Goal: Task Accomplishment & Management: Complete application form

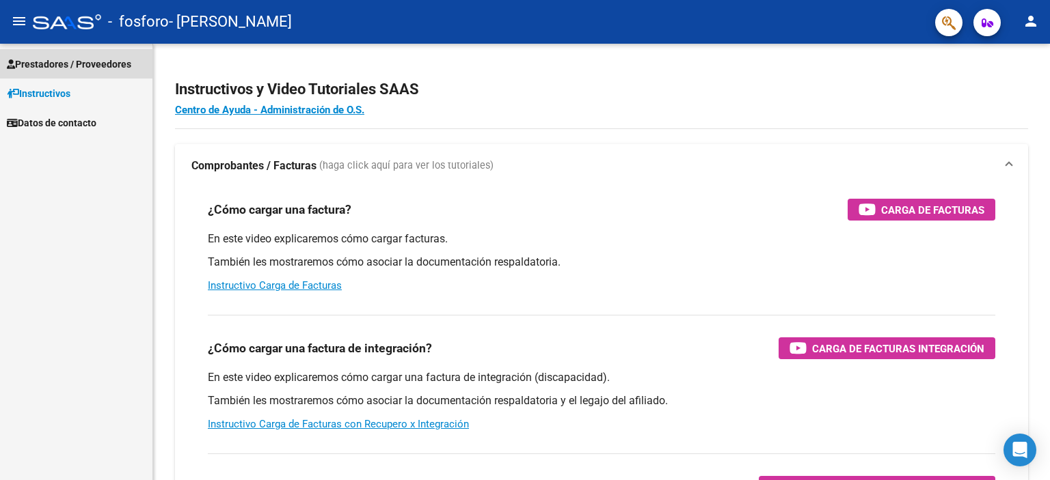
click at [113, 65] on span "Prestadores / Proveedores" at bounding box center [69, 64] width 124 height 15
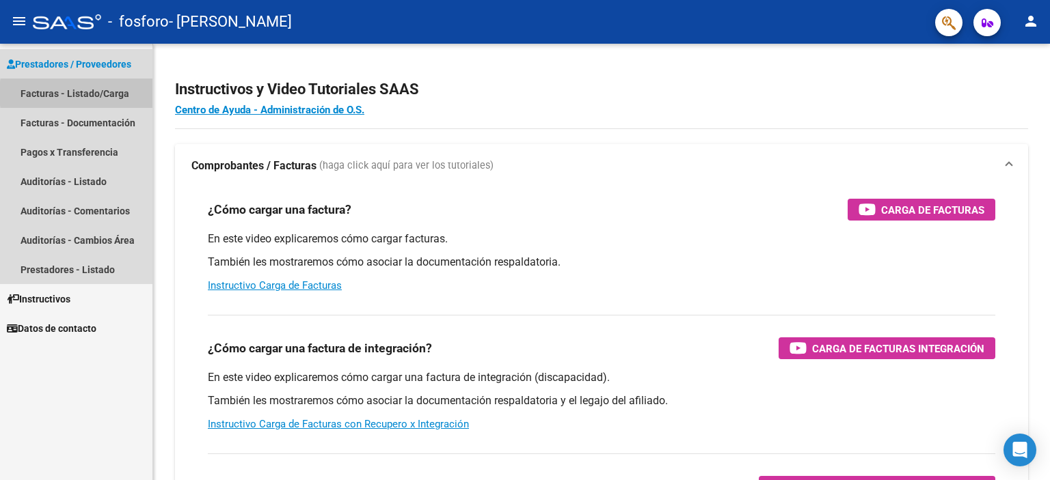
click at [114, 94] on link "Facturas - Listado/Carga" at bounding box center [76, 93] width 152 height 29
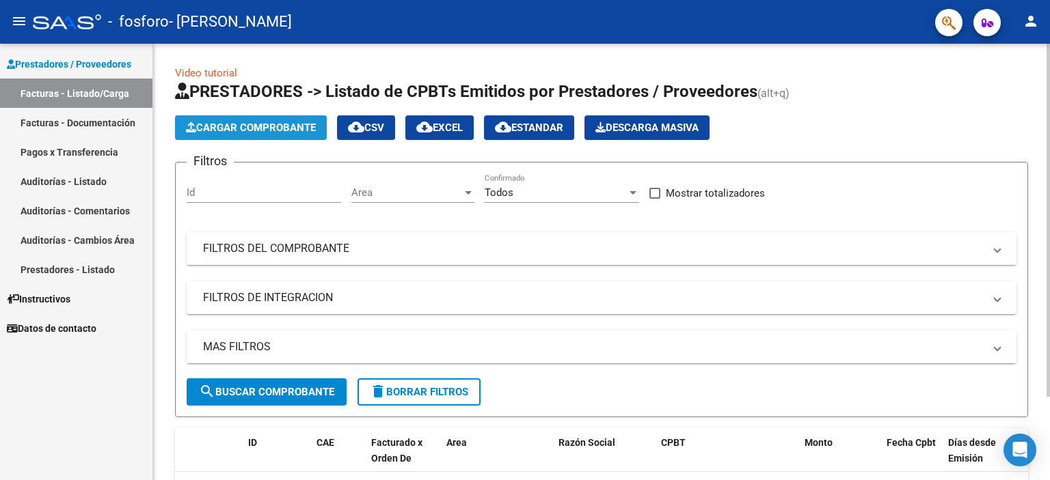
click at [265, 129] on span "Cargar Comprobante" at bounding box center [251, 128] width 130 height 12
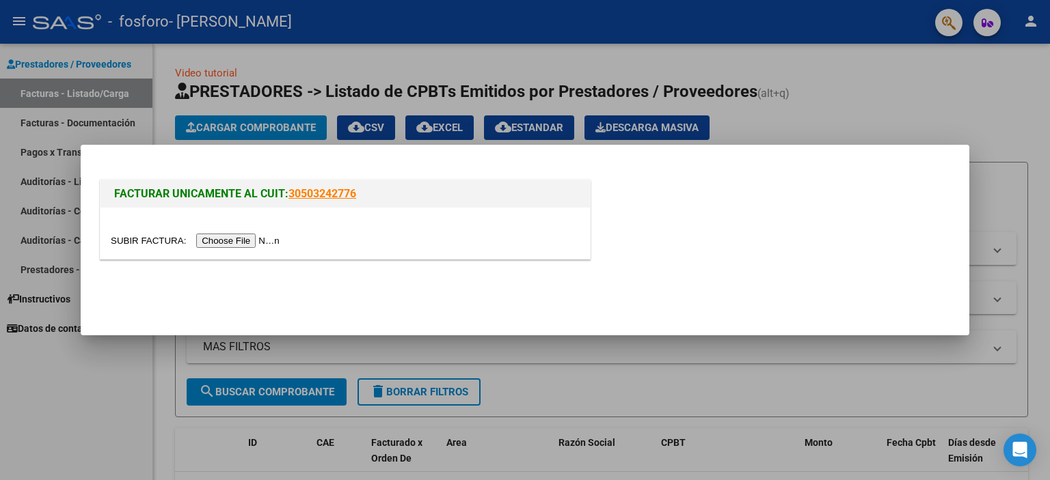
click at [271, 241] on input "file" at bounding box center [197, 241] width 173 height 14
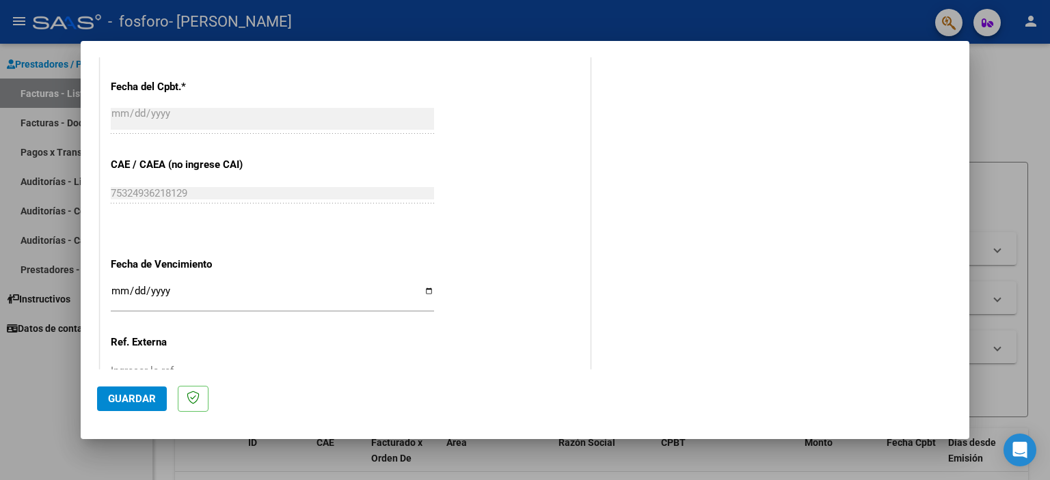
scroll to position [727, 0]
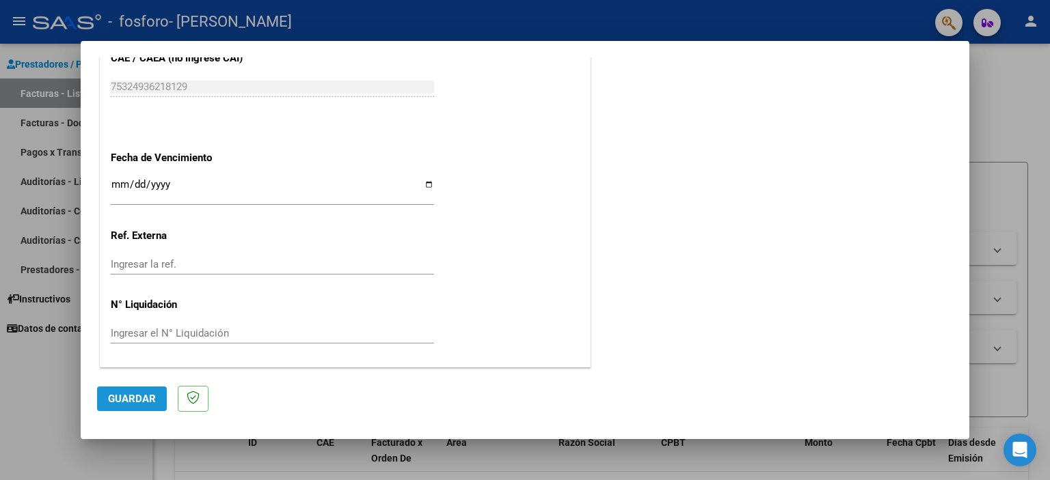
click at [137, 394] on span "Guardar" at bounding box center [132, 399] width 48 height 12
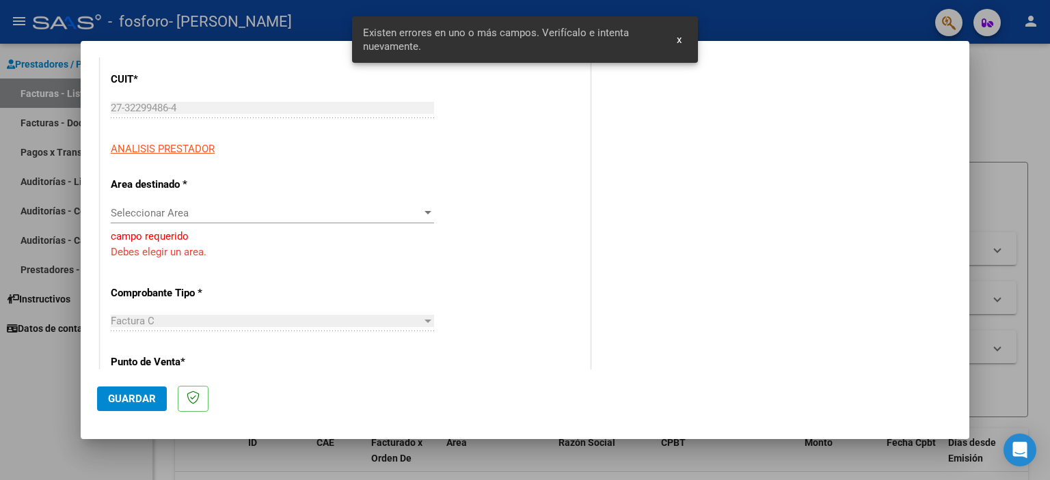
scroll to position [169, 0]
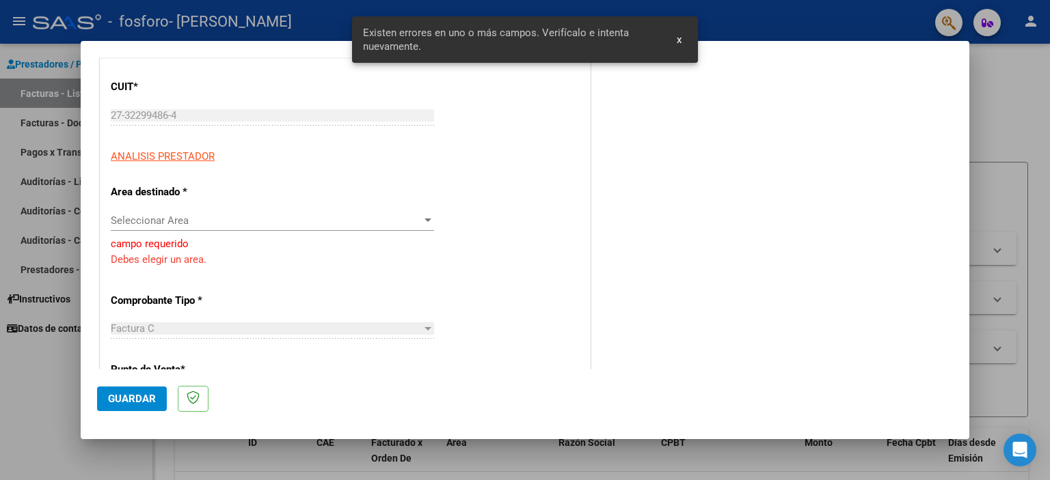
click at [271, 210] on div "Seleccionar Area Seleccionar Area" at bounding box center [272, 220] width 323 height 20
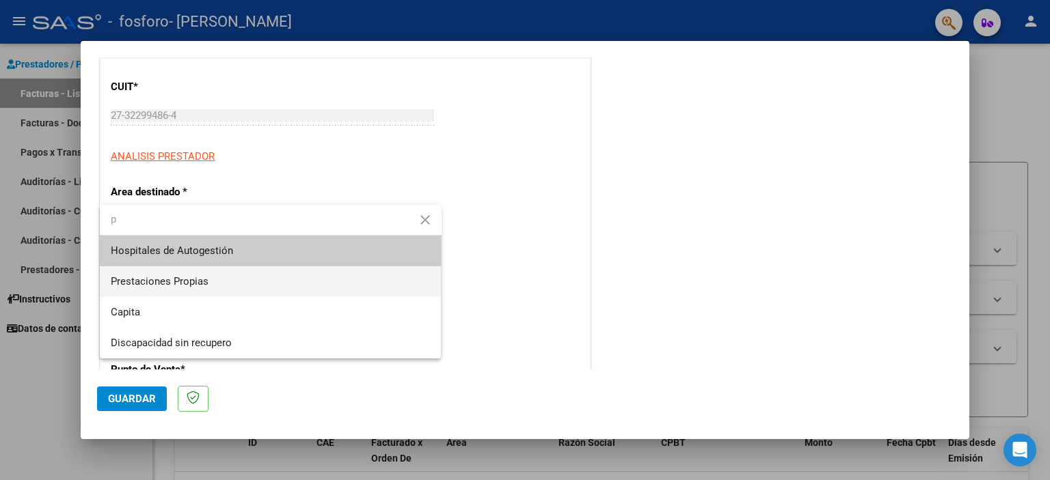
type input "p"
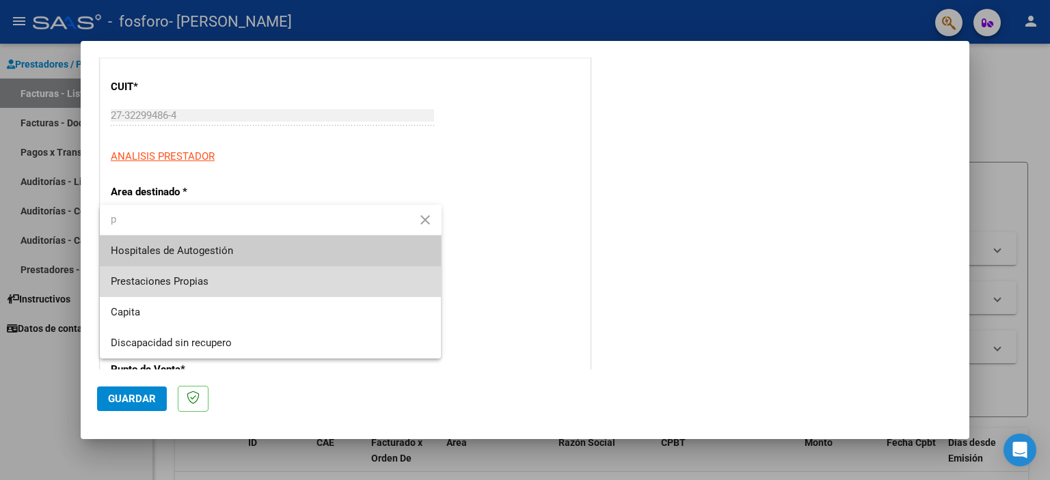
click at [264, 279] on span "Prestaciones Propias" at bounding box center [271, 281] width 320 height 31
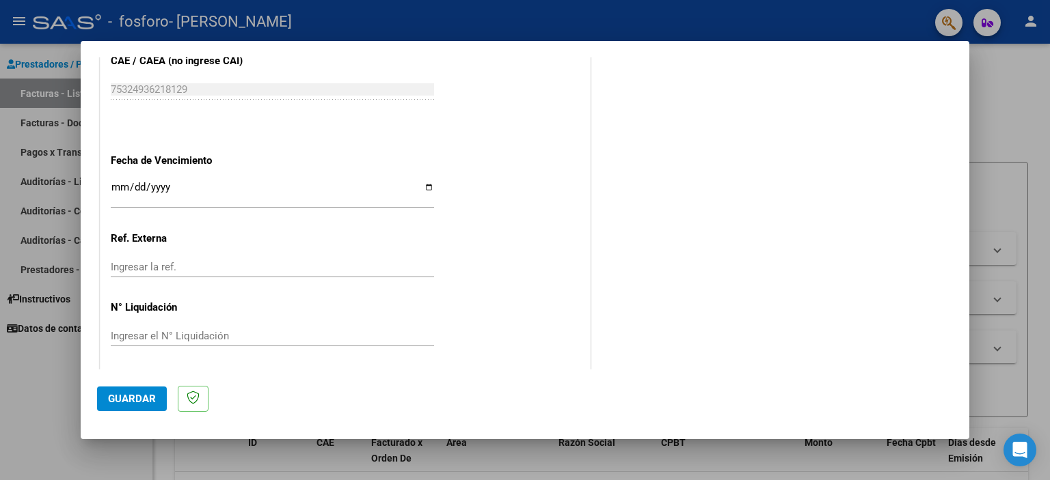
scroll to position [727, 0]
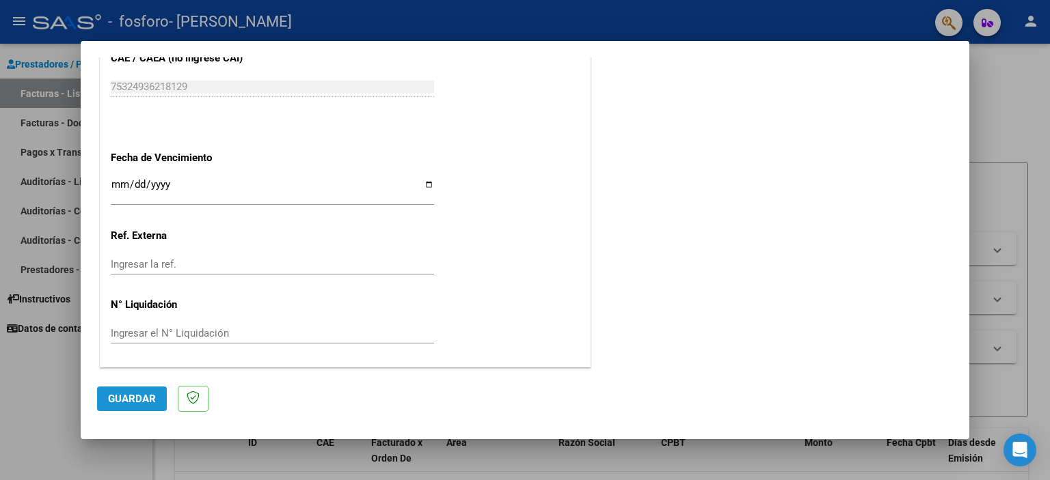
click at [141, 396] on span "Guardar" at bounding box center [132, 399] width 48 height 12
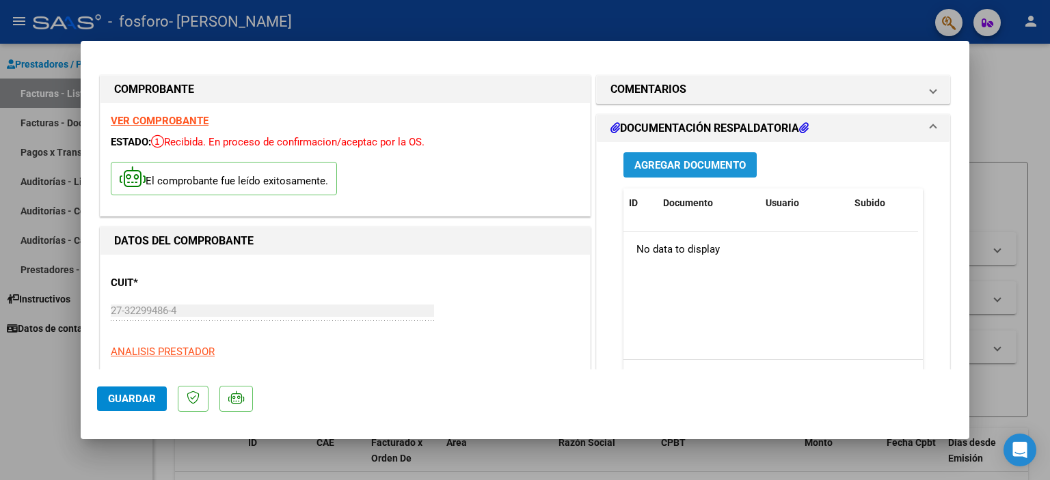
click at [670, 168] on span "Agregar Documento" at bounding box center [689, 165] width 111 height 12
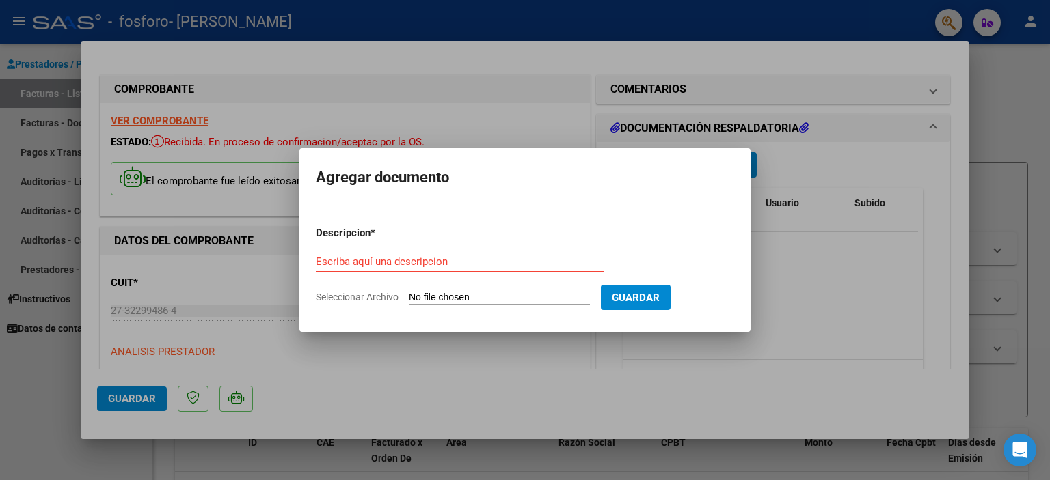
click at [797, 190] on div at bounding box center [525, 240] width 1050 height 480
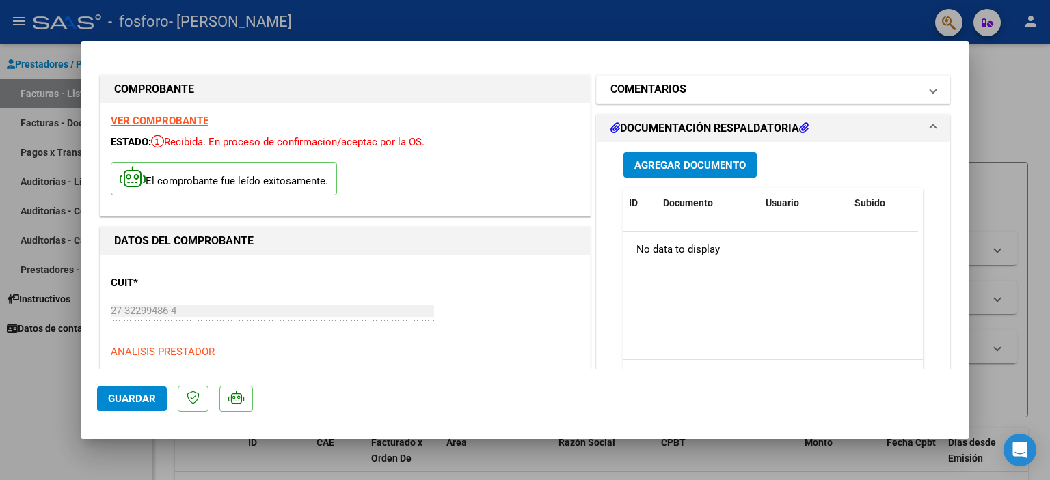
click at [930, 87] on span at bounding box center [932, 89] width 5 height 16
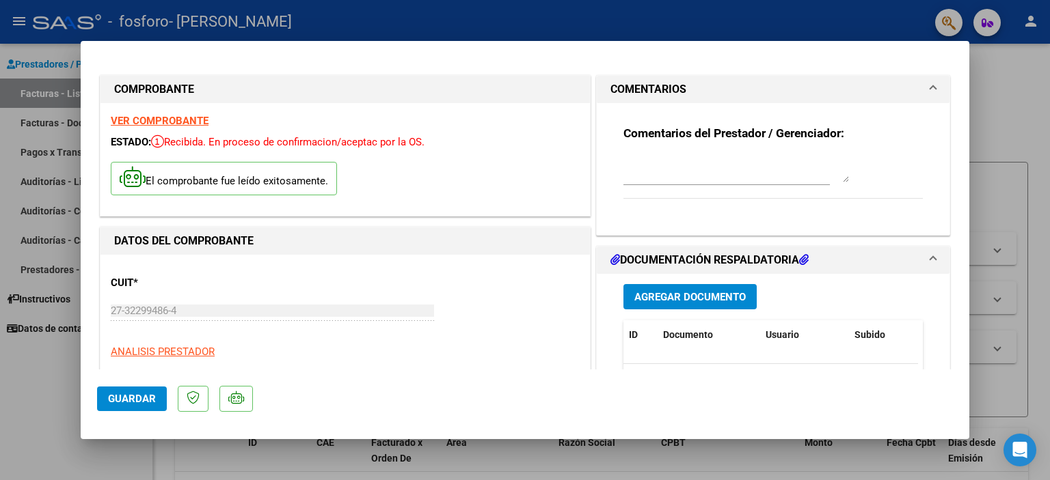
click at [930, 87] on span at bounding box center [932, 89] width 5 height 16
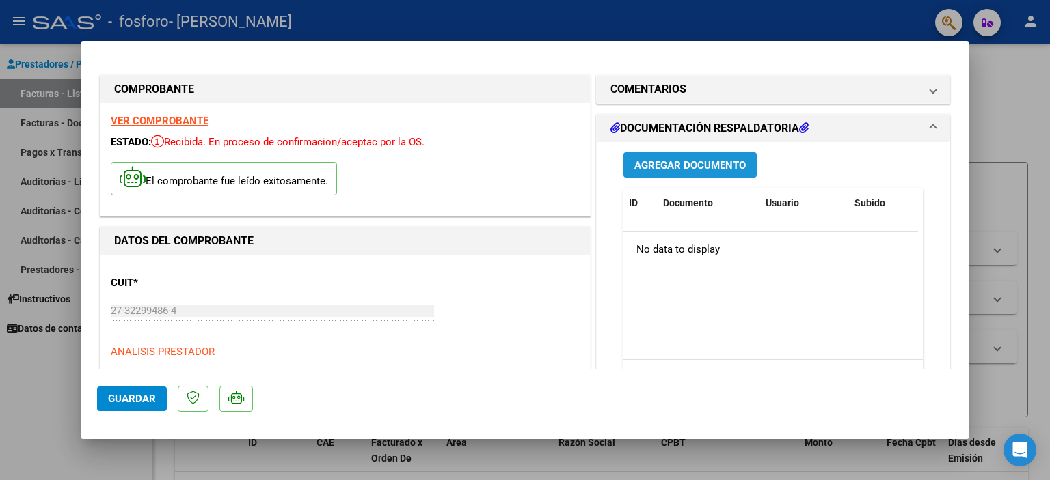
click at [703, 168] on span "Agregar Documento" at bounding box center [689, 165] width 111 height 12
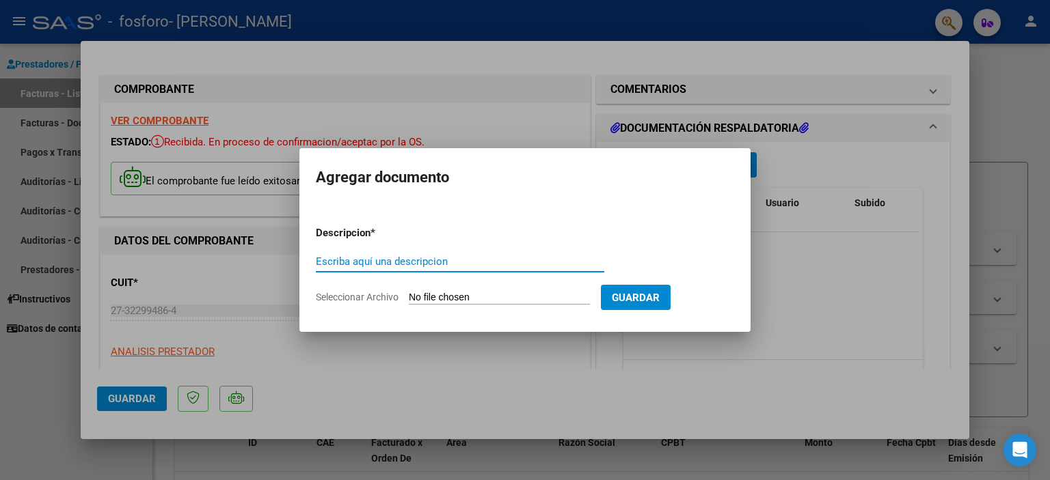
click at [403, 259] on input "Escriba aquí una descripcion" at bounding box center [460, 262] width 288 height 12
type input "planilla asistencia"
click at [464, 297] on input "Seleccionar Archivo" at bounding box center [499, 298] width 181 height 13
type input "C:\fakepath\WhatsApp Image 2025-08-11 at 21.46.27.jpeg"
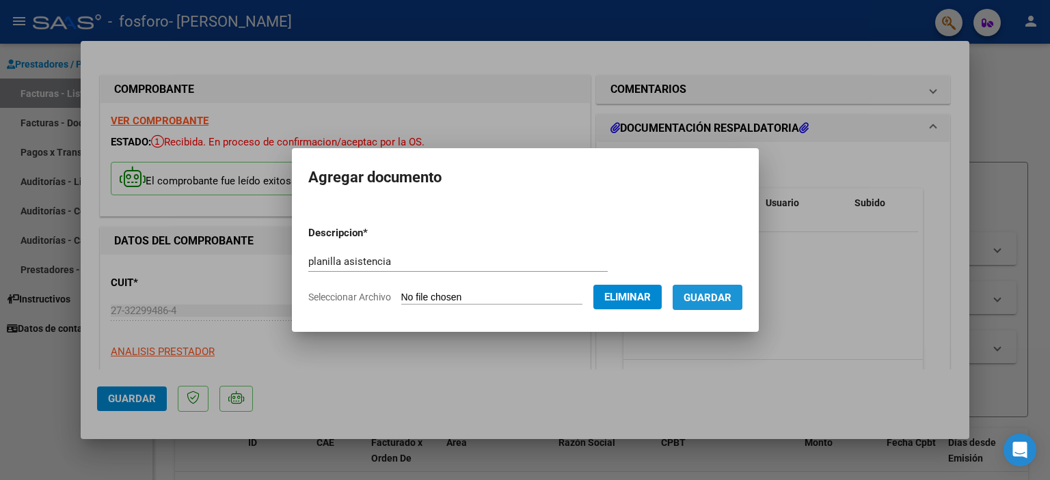
click at [722, 299] on span "Guardar" at bounding box center [707, 298] width 48 height 12
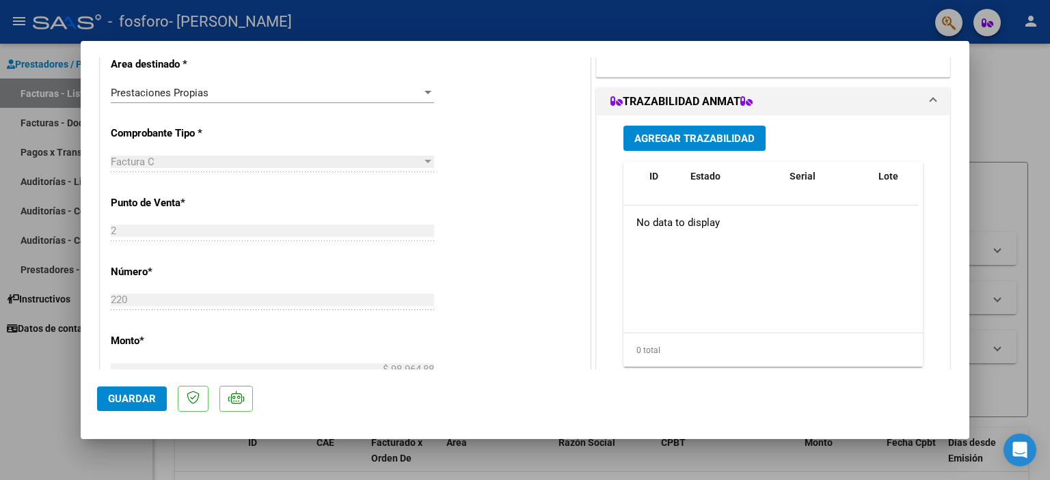
scroll to position [382, 0]
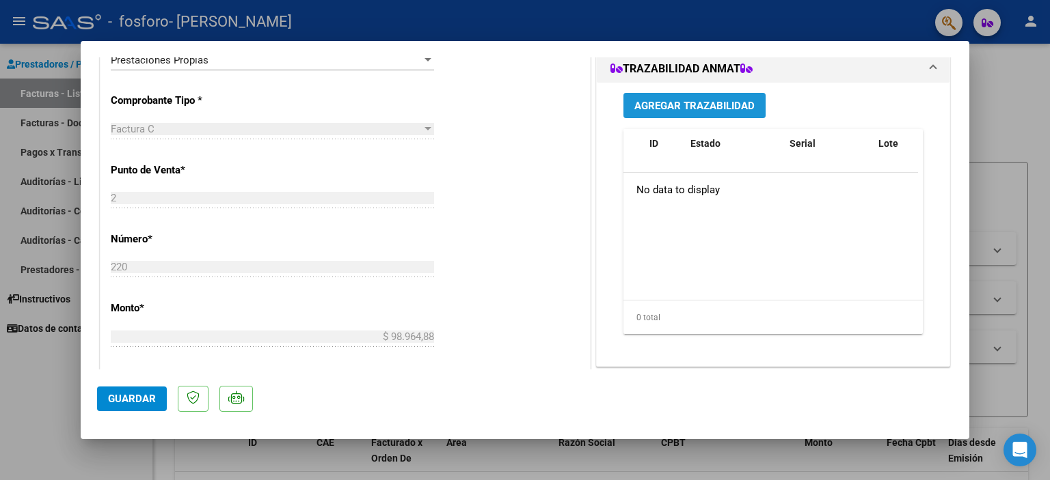
click at [731, 105] on span "Agregar Trazabilidad" at bounding box center [694, 106] width 120 height 12
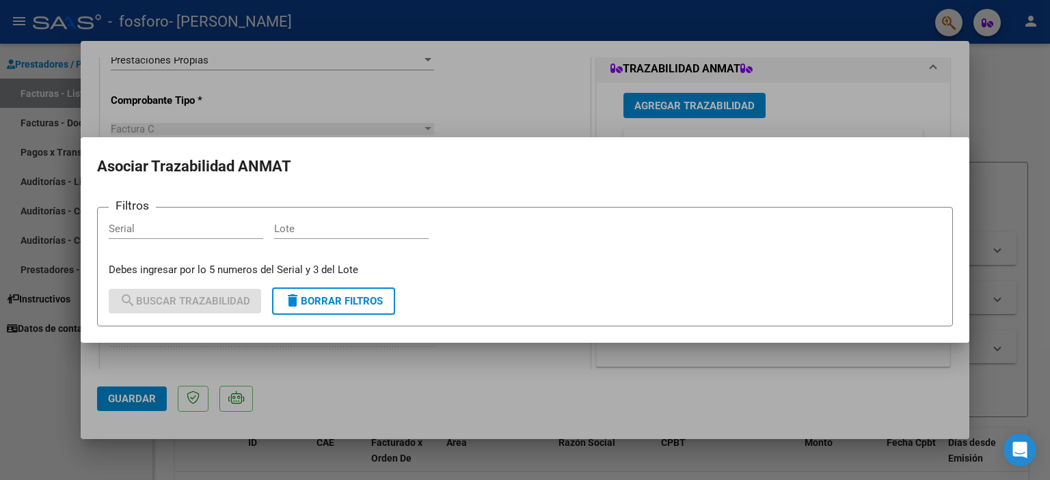
click at [845, 106] on div at bounding box center [525, 240] width 1050 height 480
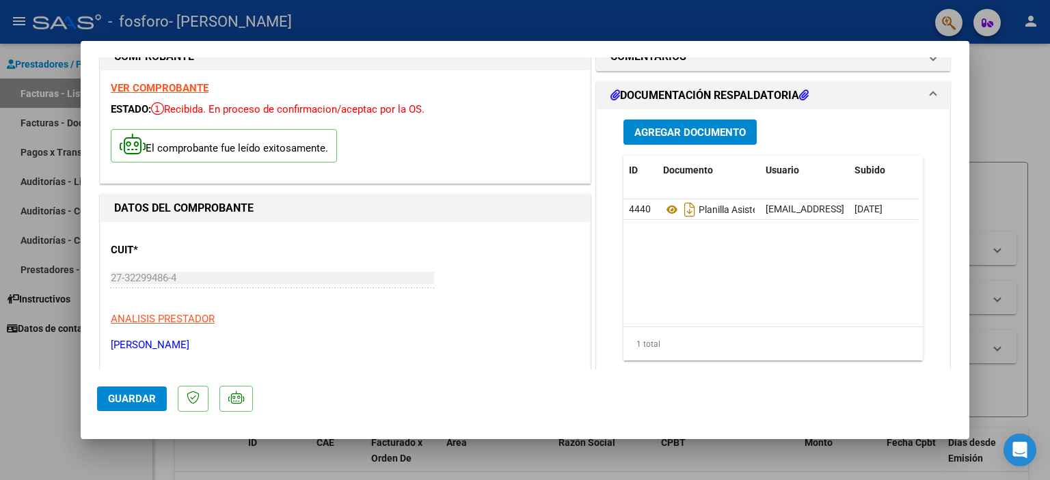
scroll to position [0, 0]
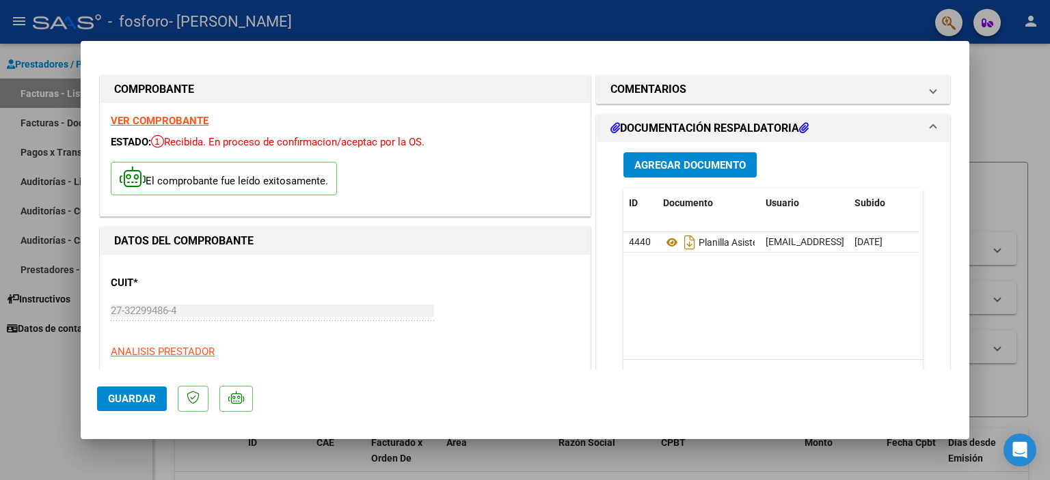
click at [49, 381] on div at bounding box center [525, 240] width 1050 height 480
type input "$ 0,00"
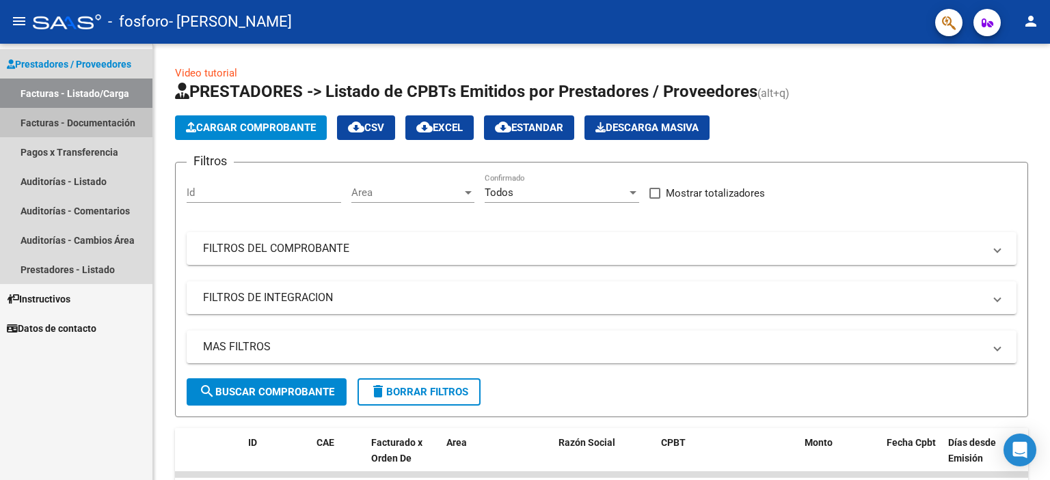
click at [131, 127] on link "Facturas - Documentación" at bounding box center [76, 122] width 152 height 29
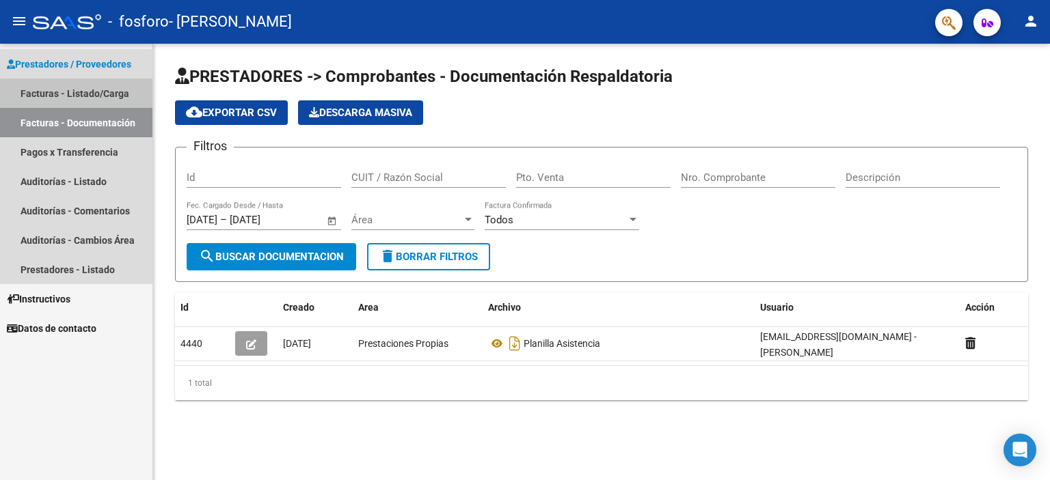
click at [111, 97] on link "Facturas - Listado/Carga" at bounding box center [76, 93] width 152 height 29
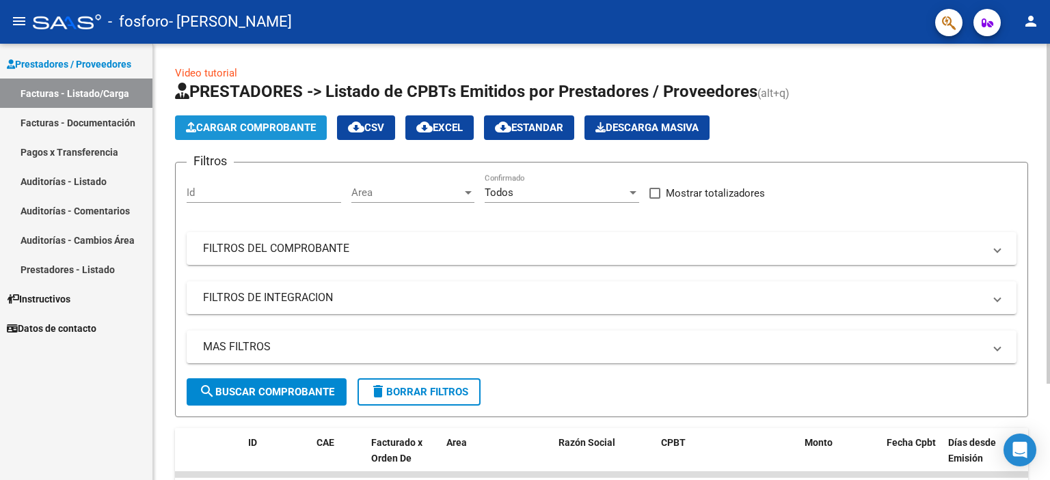
click at [292, 130] on span "Cargar Comprobante" at bounding box center [251, 128] width 130 height 12
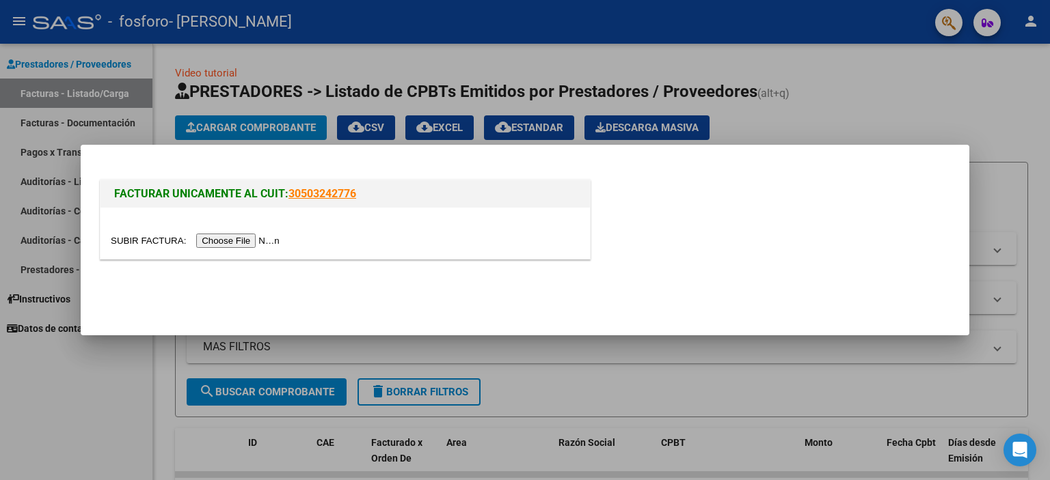
click at [271, 246] on input "file" at bounding box center [197, 241] width 173 height 14
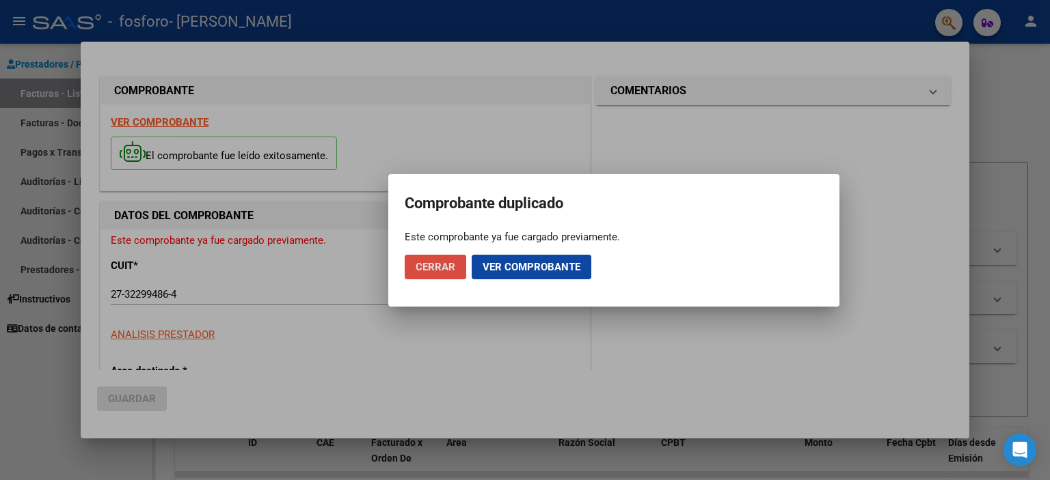
click at [441, 267] on span "Cerrar" at bounding box center [435, 267] width 40 height 12
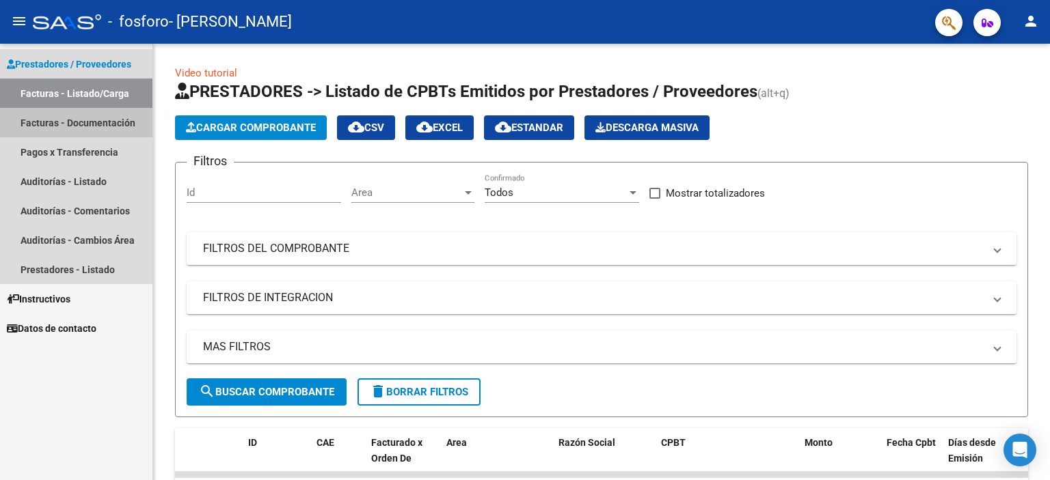
click at [122, 125] on link "Facturas - Documentación" at bounding box center [76, 122] width 152 height 29
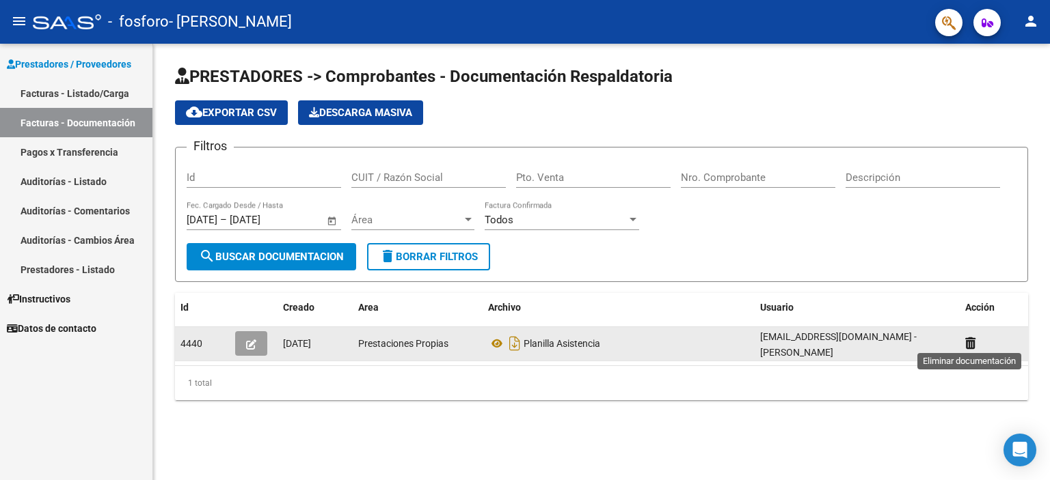
click at [968, 345] on icon at bounding box center [970, 343] width 10 height 13
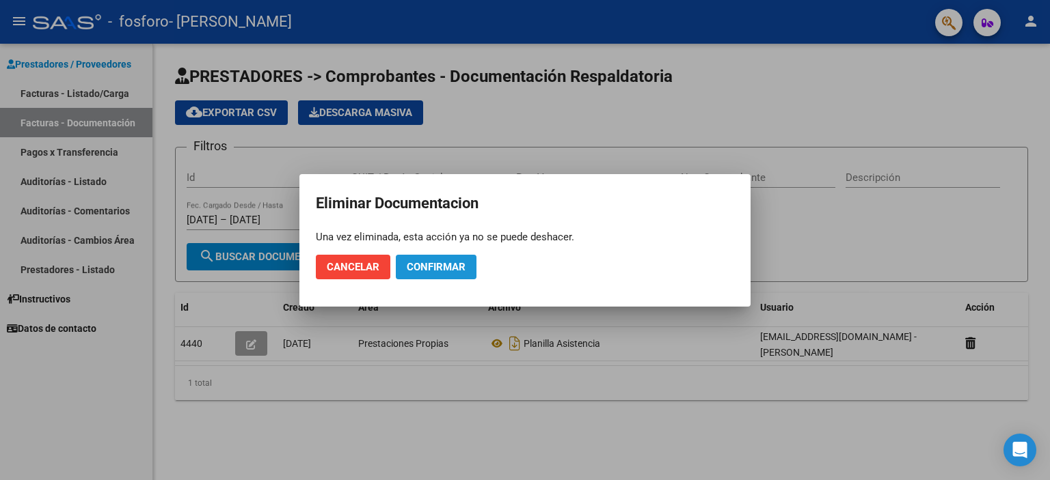
click at [451, 269] on span "Confirmar" at bounding box center [436, 267] width 59 height 12
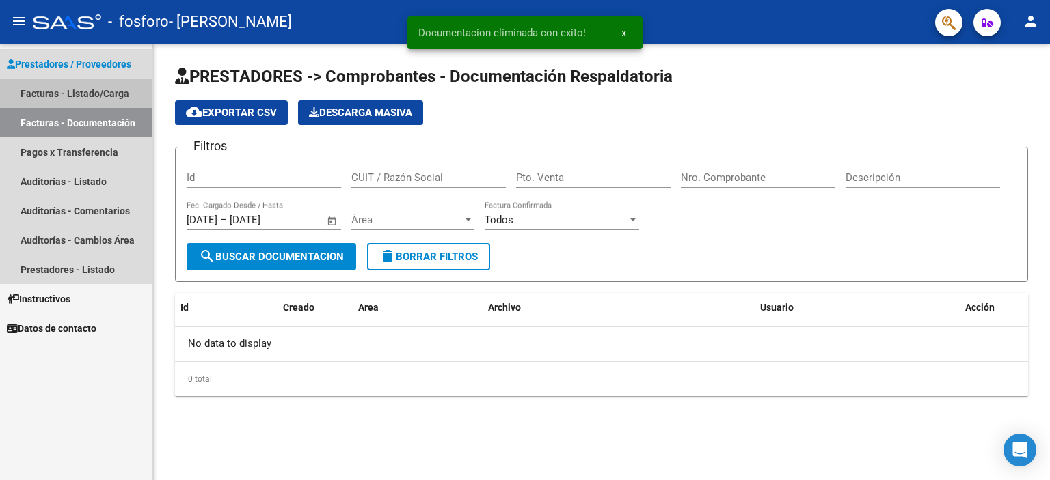
click at [115, 92] on link "Facturas - Listado/Carga" at bounding box center [76, 93] width 152 height 29
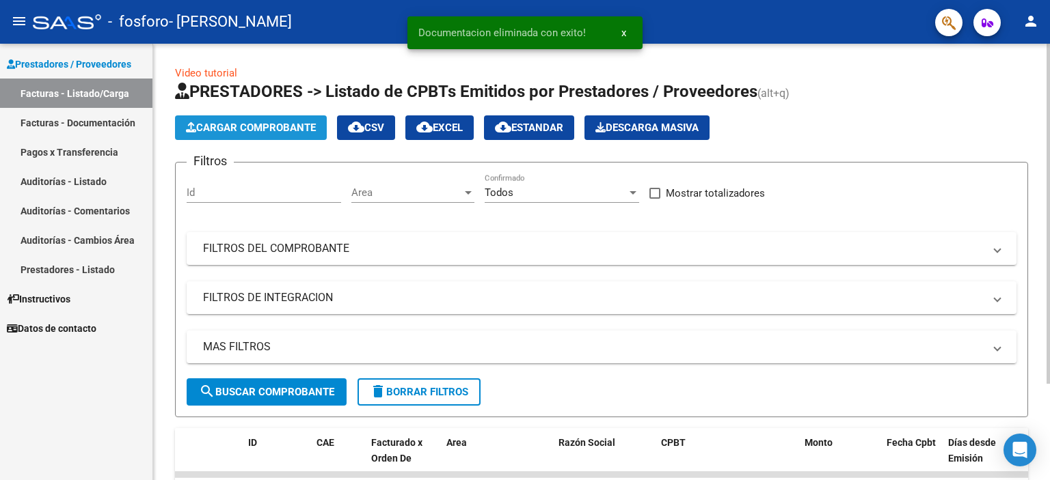
click at [241, 126] on span "Cargar Comprobante" at bounding box center [251, 128] width 130 height 12
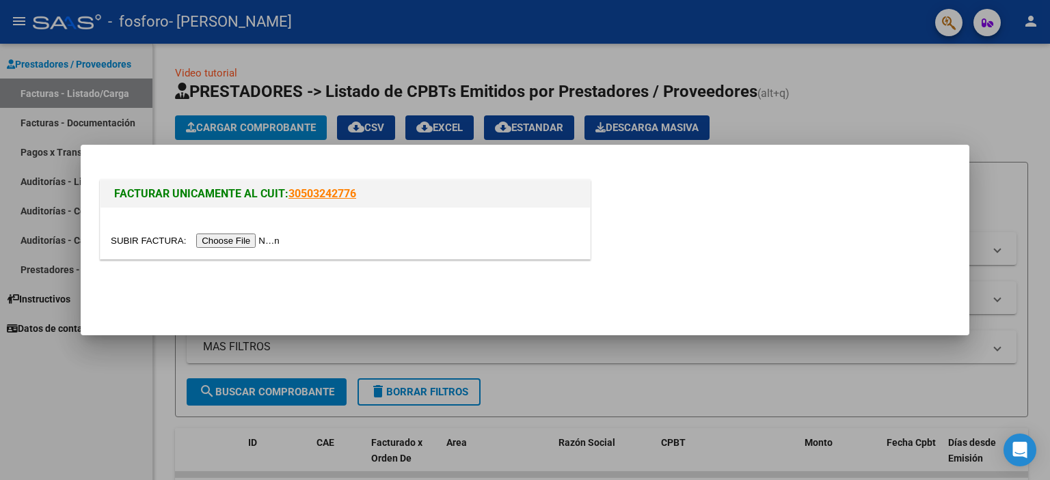
click at [264, 240] on input "file" at bounding box center [197, 241] width 173 height 14
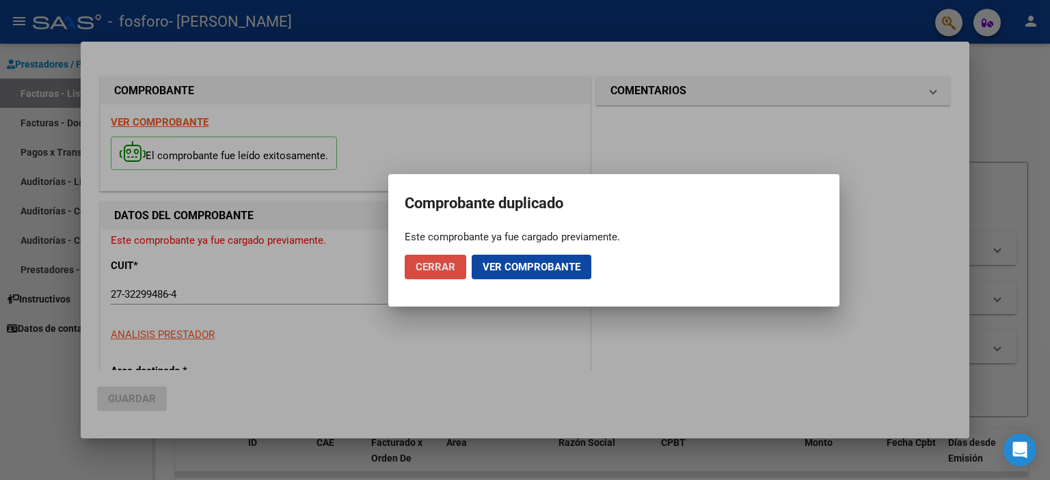
click at [443, 269] on span "Cerrar" at bounding box center [435, 267] width 40 height 12
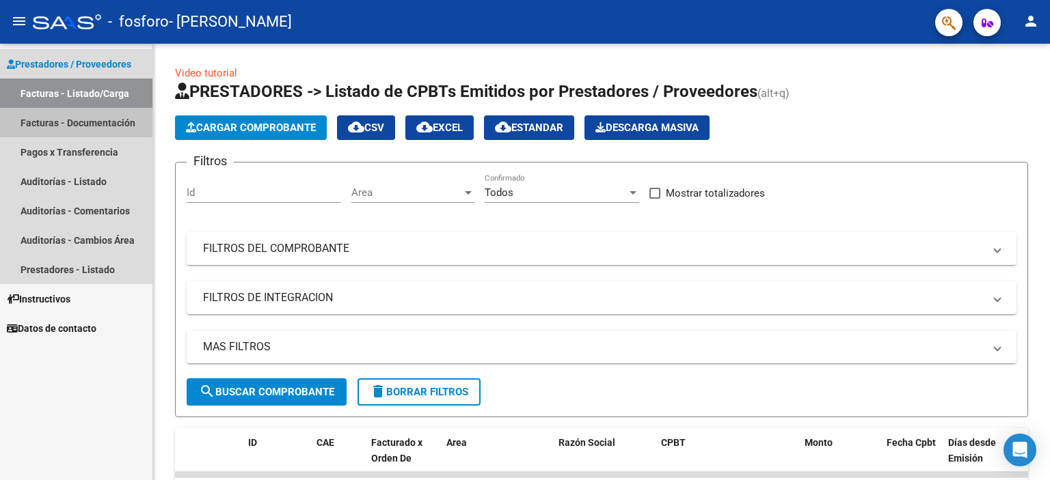
click at [91, 126] on link "Facturas - Documentación" at bounding box center [76, 122] width 152 height 29
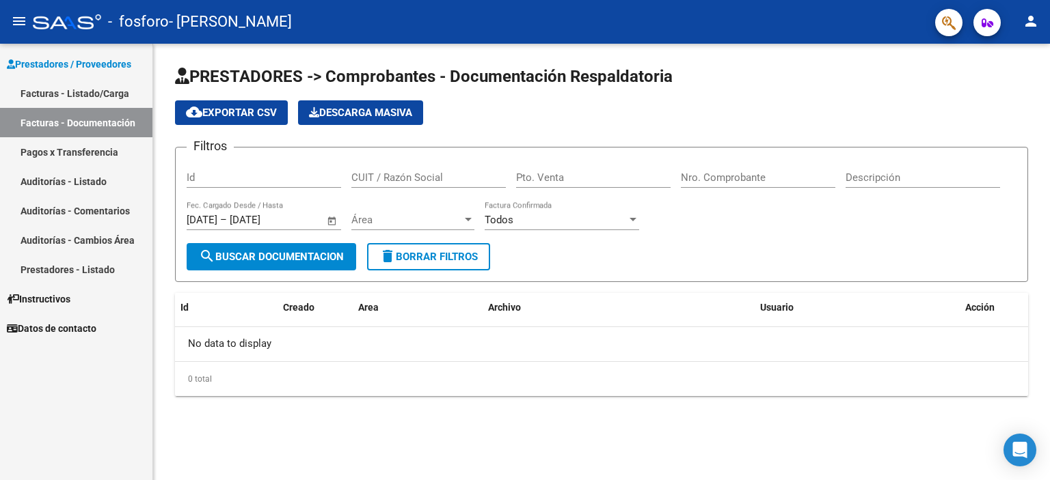
click at [96, 92] on link "Facturas - Listado/Carga" at bounding box center [76, 93] width 152 height 29
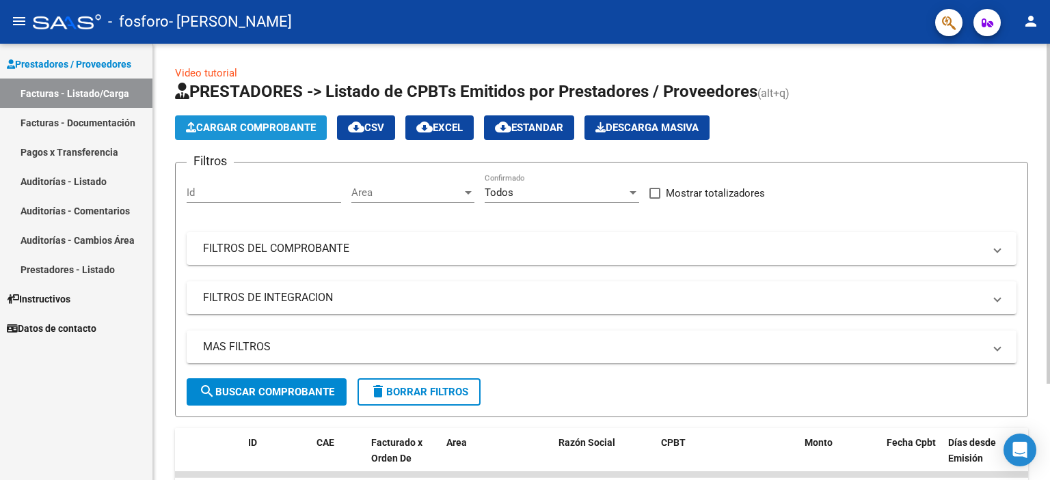
click at [276, 135] on button "Cargar Comprobante" at bounding box center [251, 127] width 152 height 25
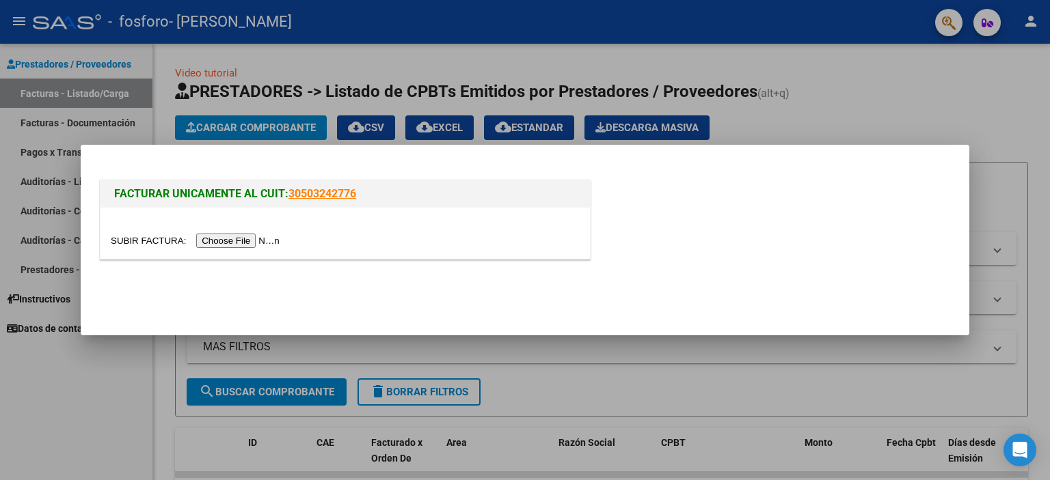
drag, startPoint x: 259, startPoint y: 249, endPoint x: 266, endPoint y: 241, distance: 11.6
click at [266, 241] on div at bounding box center [344, 233] width 489 height 51
click at [266, 241] on input "file" at bounding box center [197, 241] width 173 height 14
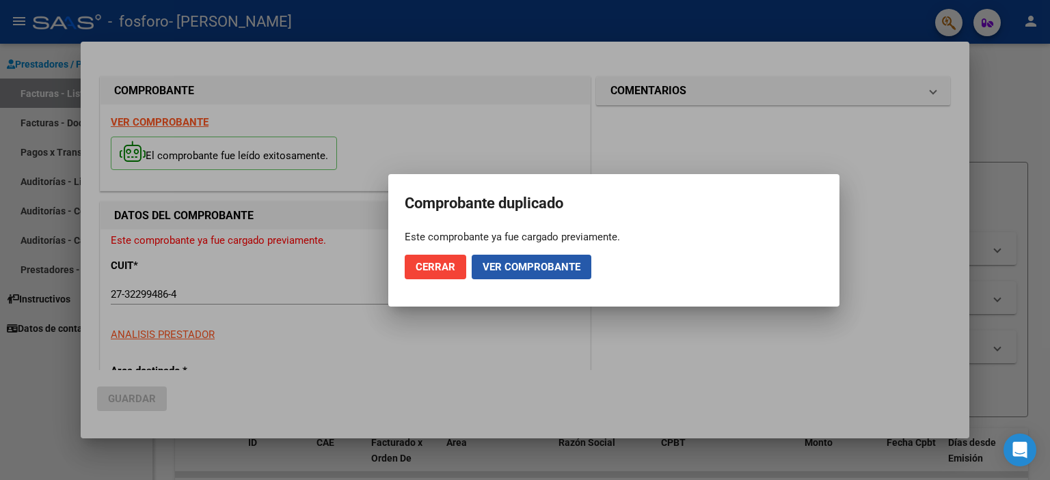
click at [522, 264] on span "Ver comprobante" at bounding box center [531, 267] width 98 height 12
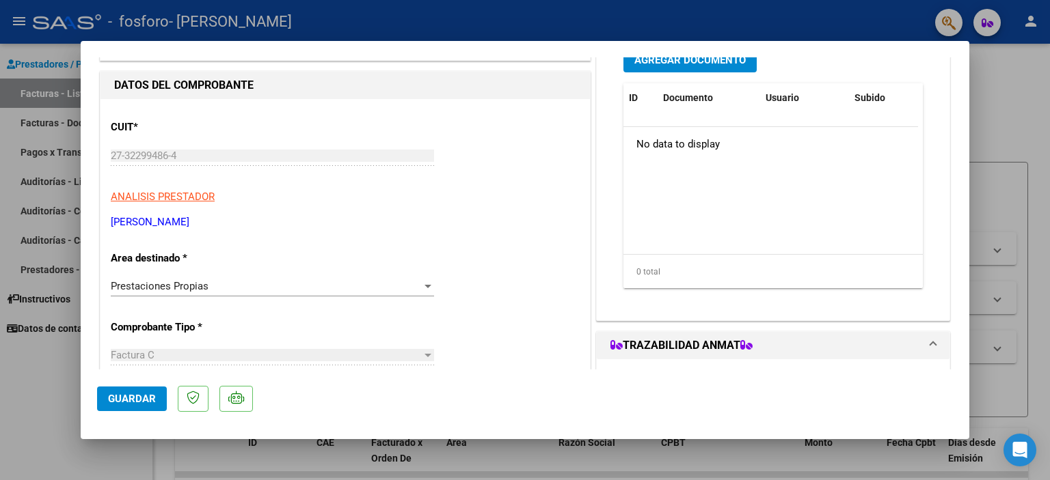
scroll to position [135, 0]
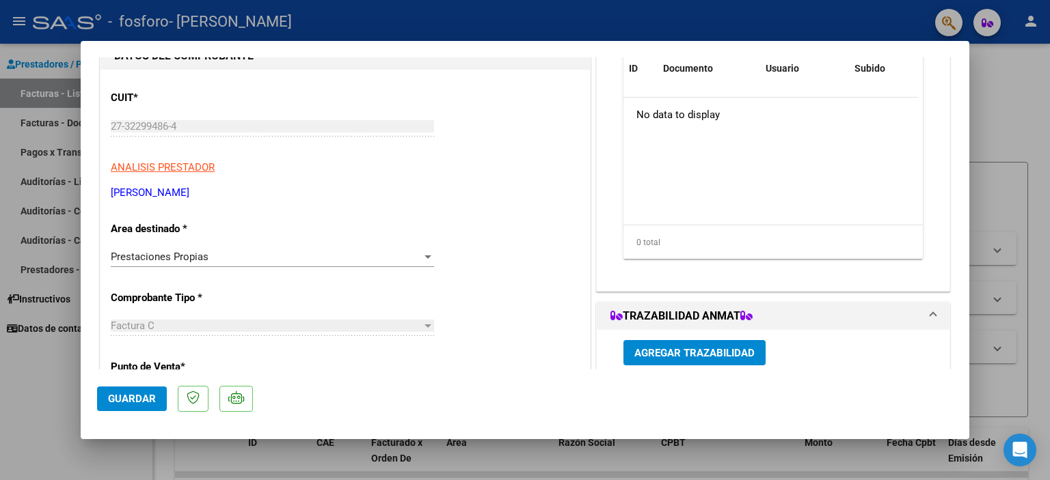
click at [424, 256] on div at bounding box center [427, 257] width 7 height 3
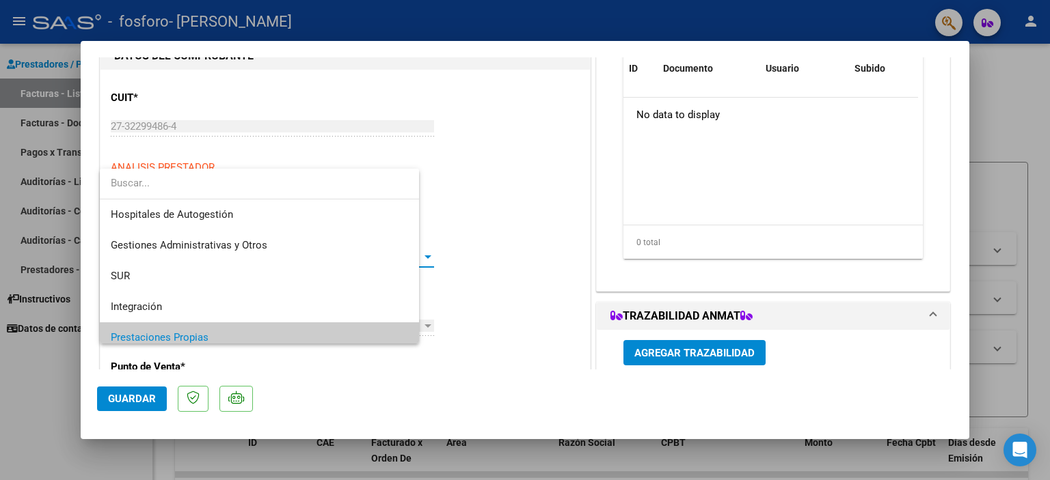
scroll to position [81, 0]
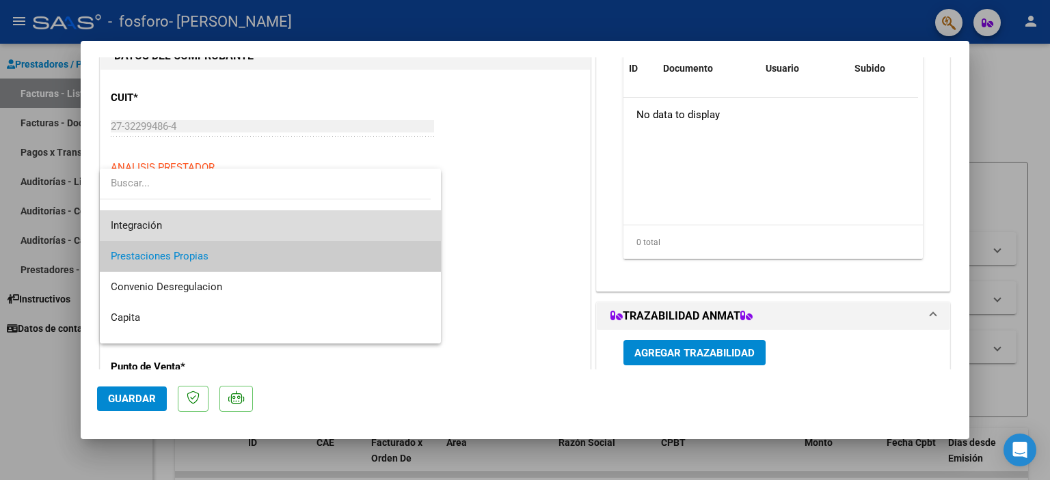
click at [331, 223] on span "Integración" at bounding box center [271, 225] width 320 height 31
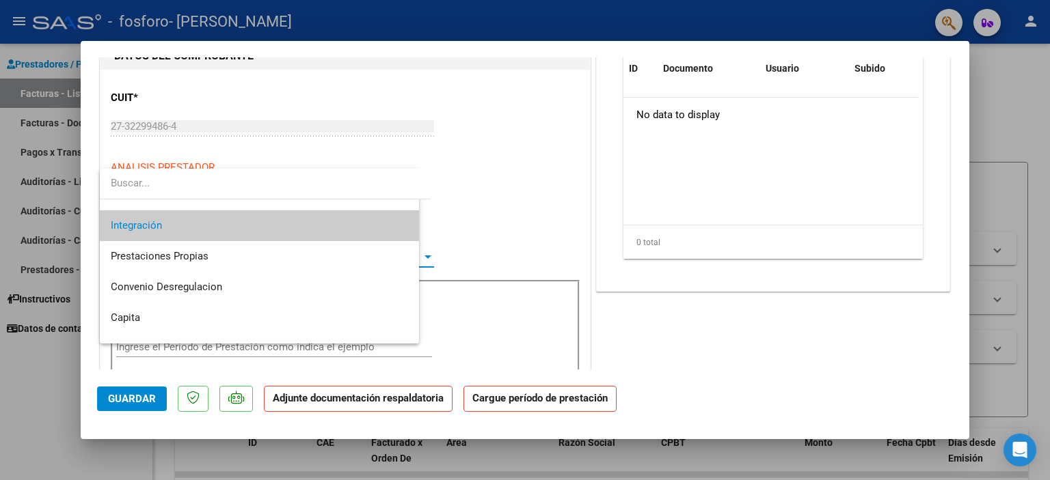
scroll to position [92, 0]
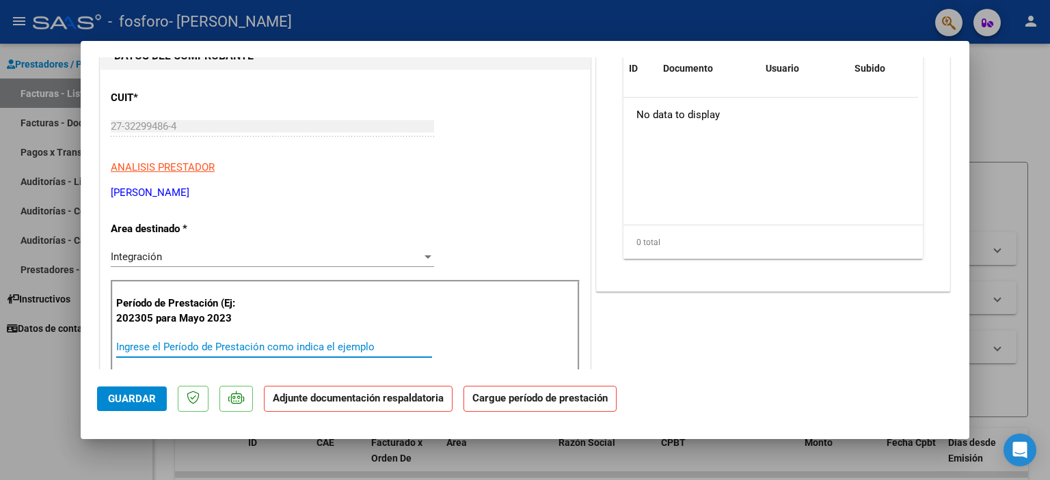
click at [260, 341] on input "Ingrese el Período de Prestación como indica el ejemplo" at bounding box center [274, 347] width 316 height 12
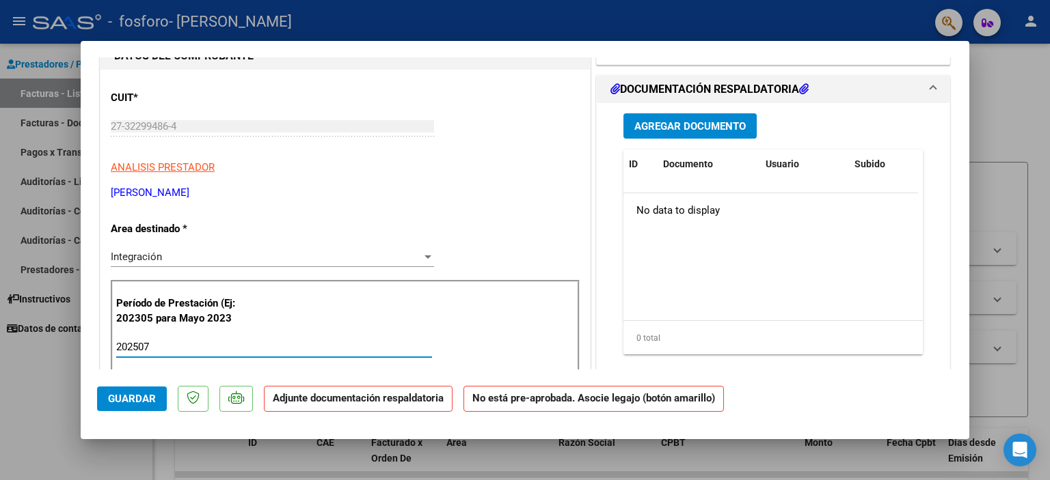
type input "202507"
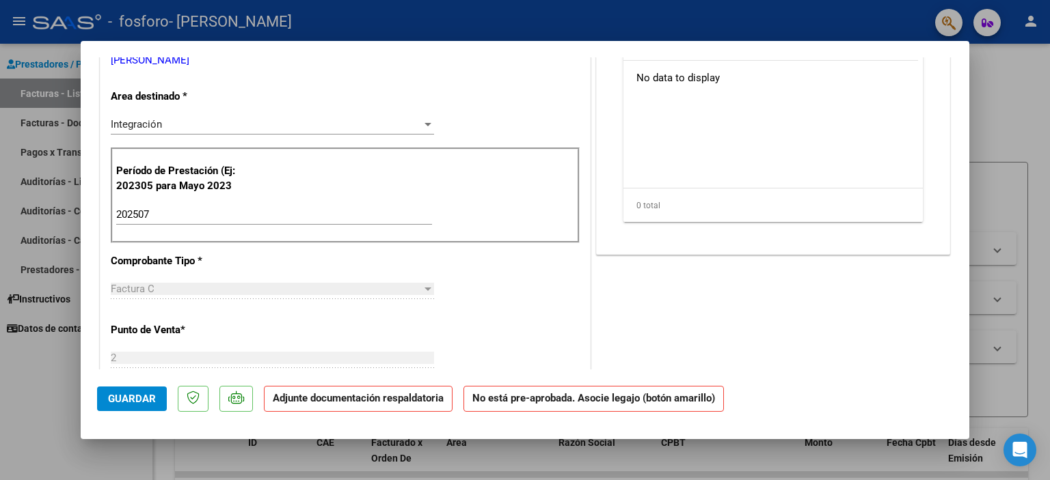
scroll to position [202, 0]
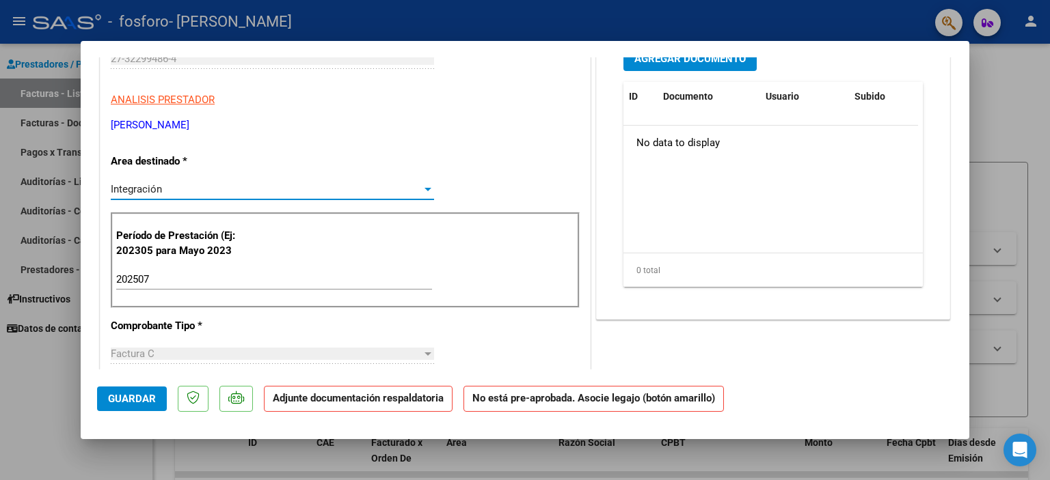
click at [424, 185] on div at bounding box center [428, 189] width 12 height 11
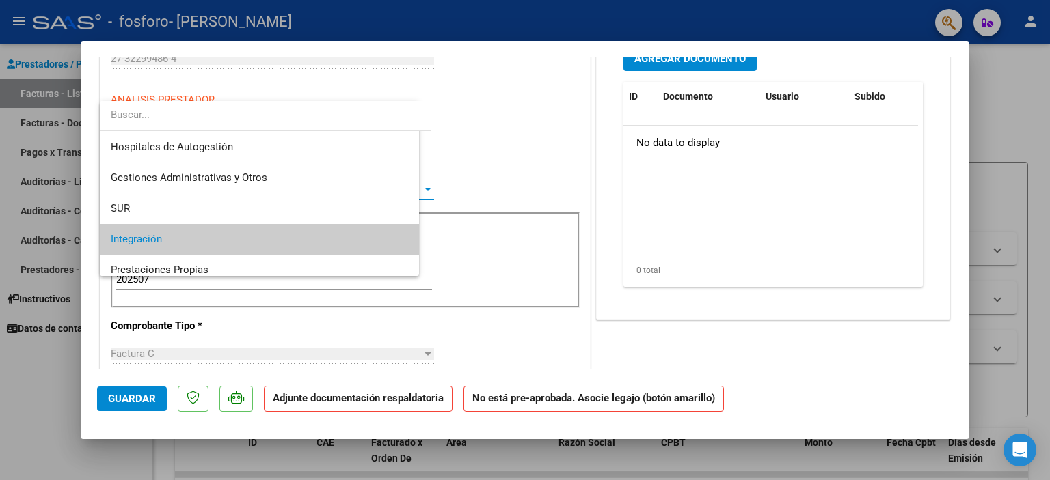
scroll to position [51, 0]
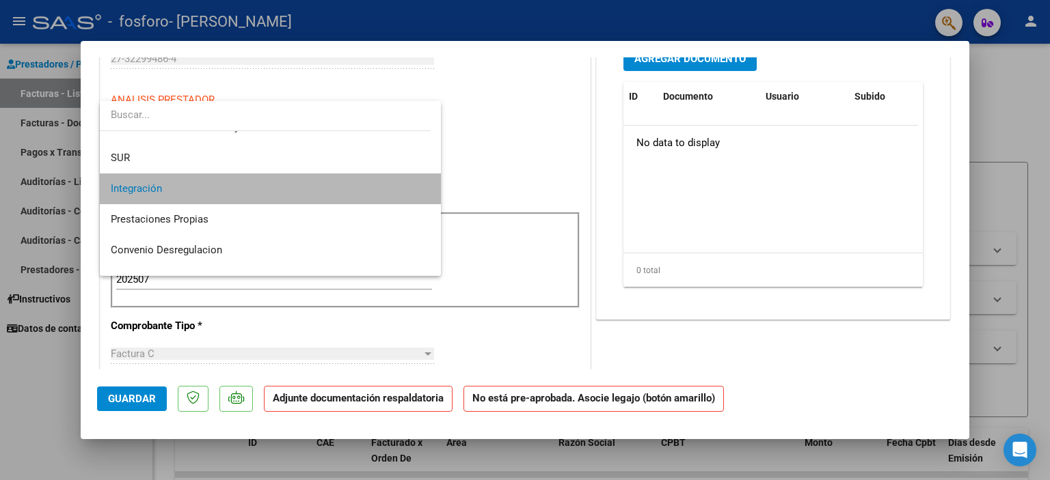
click at [424, 185] on mat-option "Integración" at bounding box center [271, 189] width 342 height 31
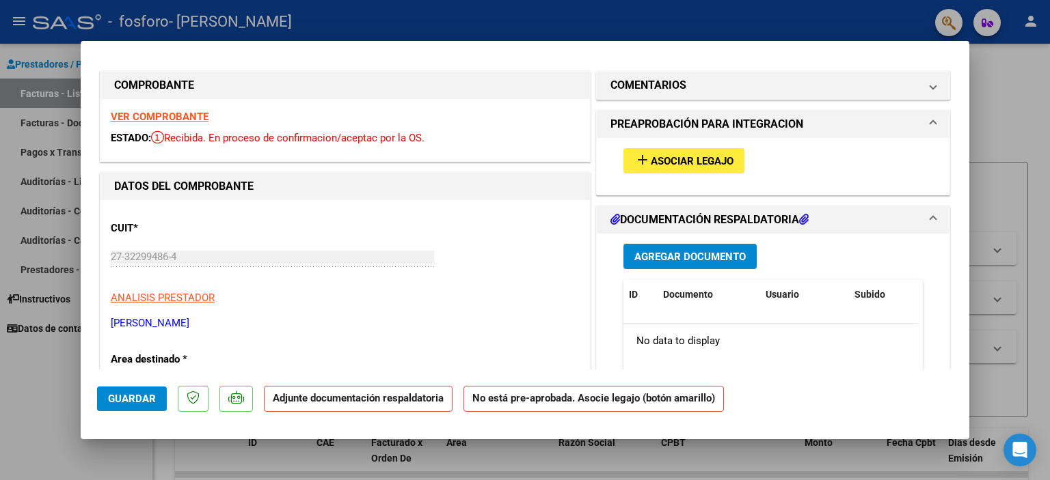
scroll to position [0, 0]
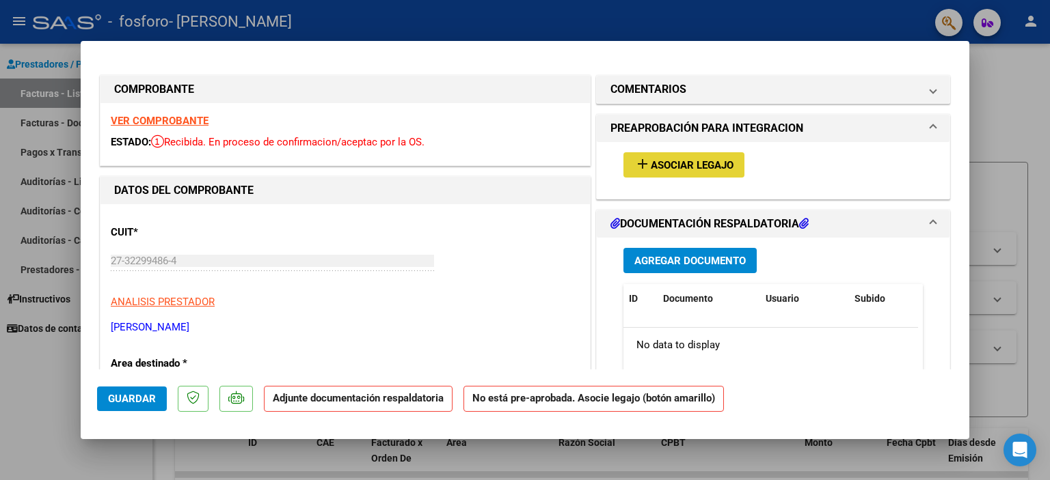
click at [678, 164] on span "Asociar Legajo" at bounding box center [692, 165] width 83 height 12
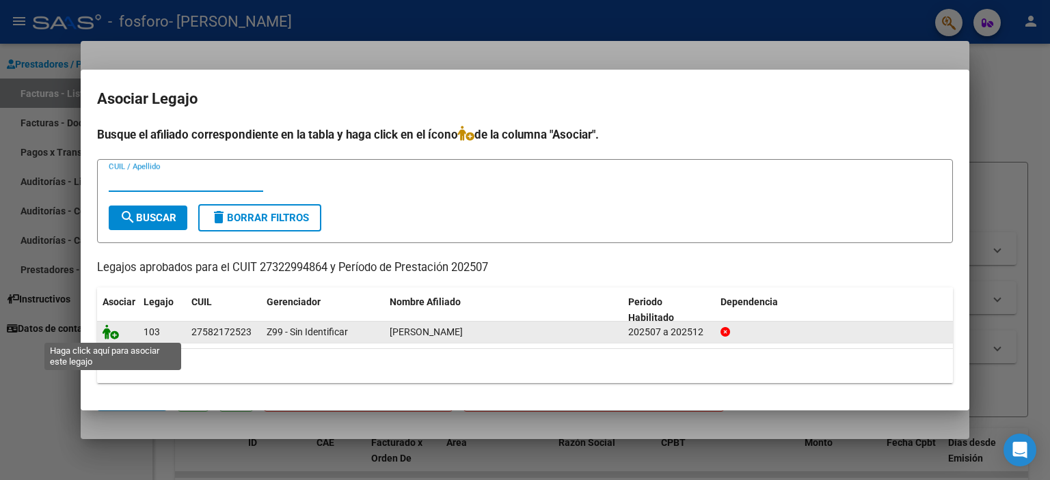
click at [108, 335] on icon at bounding box center [110, 332] width 16 height 15
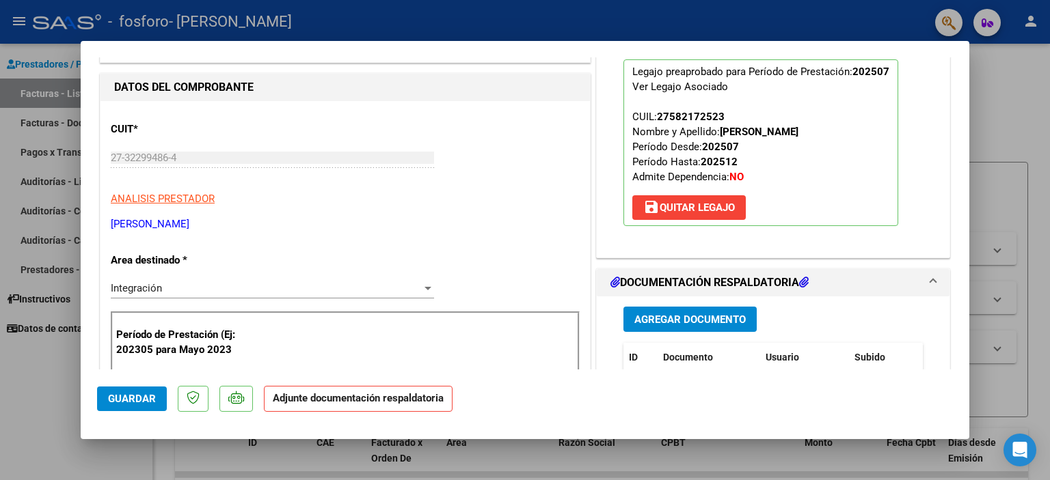
scroll to position [105, 0]
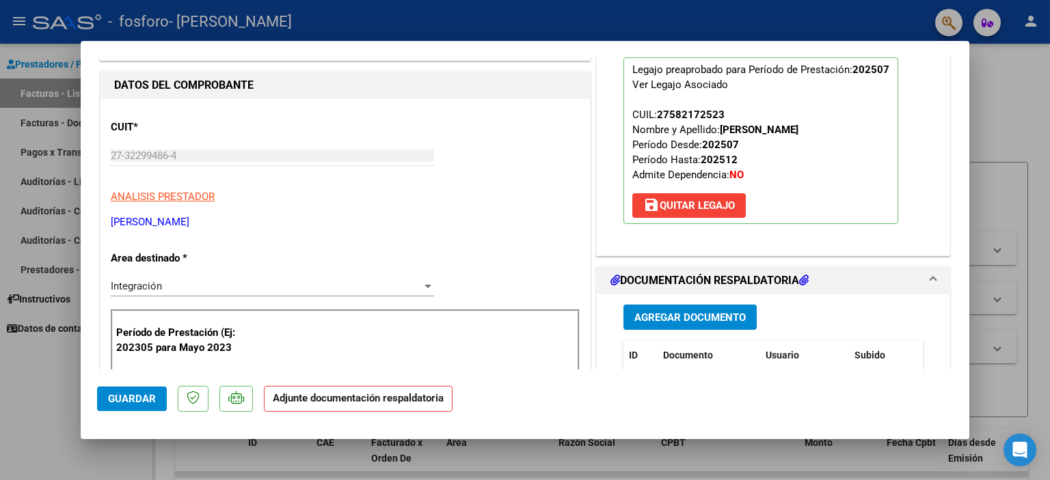
click at [429, 398] on strong "Adjunte documentación respaldatoria" at bounding box center [358, 398] width 171 height 12
click at [725, 314] on span "Agregar Documento" at bounding box center [689, 318] width 111 height 12
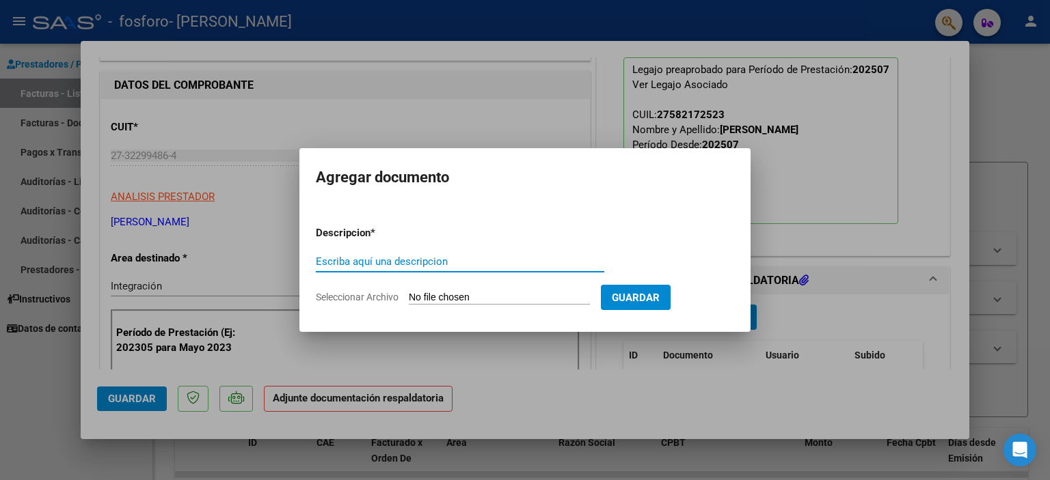
click at [478, 257] on input "Escriba aquí una descripcion" at bounding box center [460, 262] width 288 height 12
type input "planilla asistencia"
click at [508, 297] on input "Seleccionar Archivo" at bounding box center [499, 298] width 181 height 13
type input "C:\fakepath\WhatsApp Image 2025-08-11 at 21.46.27 (1).jpeg"
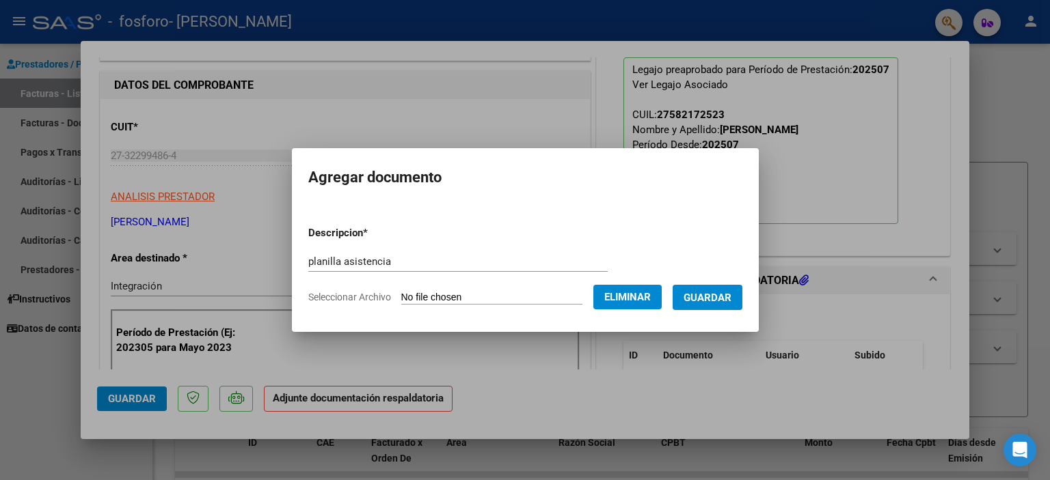
click at [717, 295] on span "Guardar" at bounding box center [707, 298] width 48 height 12
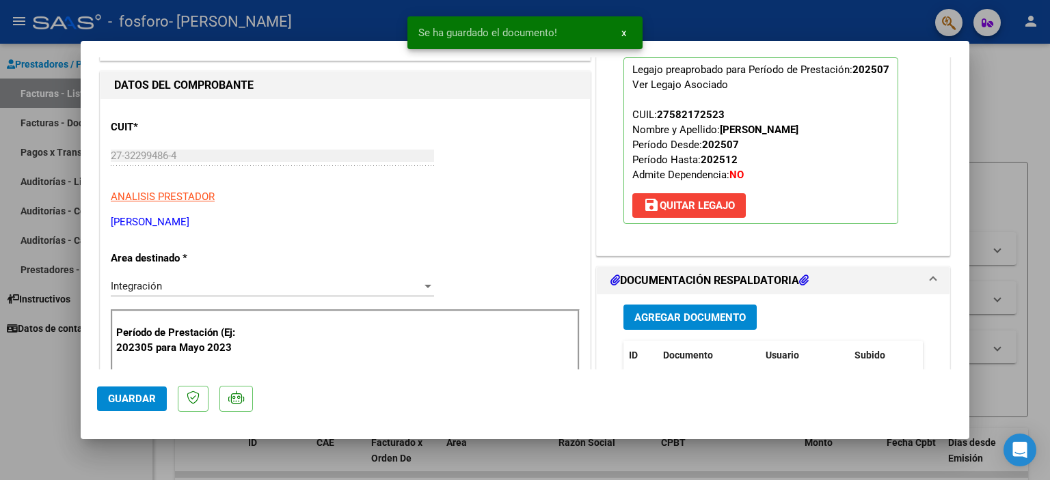
scroll to position [0, 0]
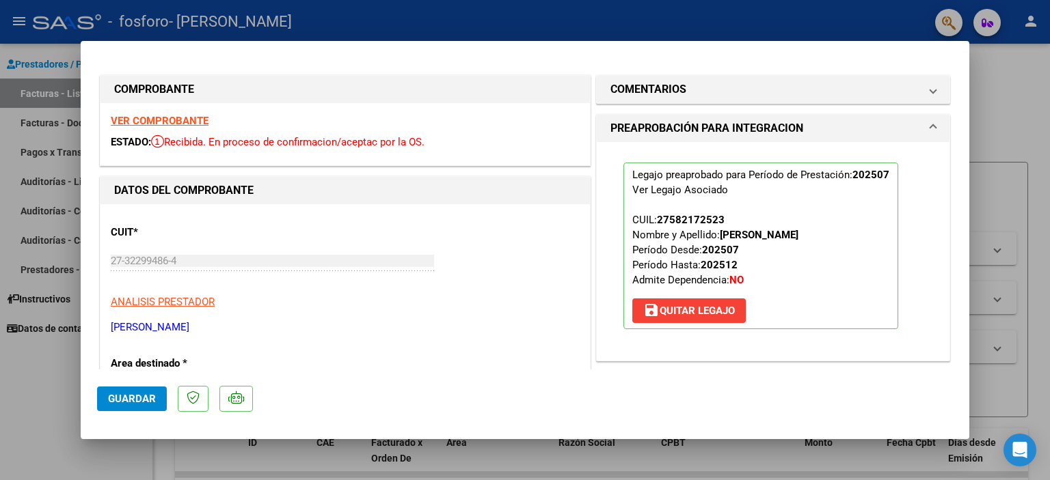
click at [172, 118] on strong "VER COMPROBANTE" at bounding box center [160, 121] width 98 height 12
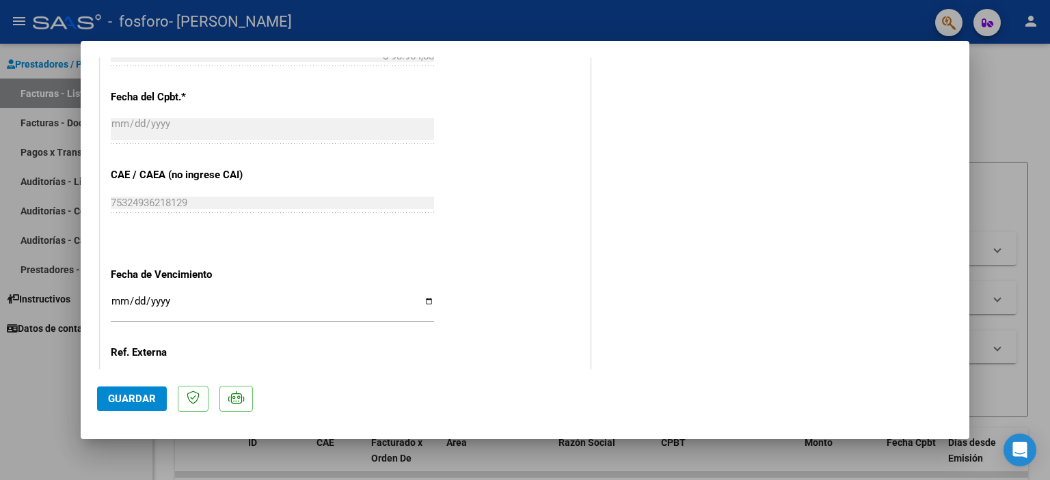
scroll to position [859, 0]
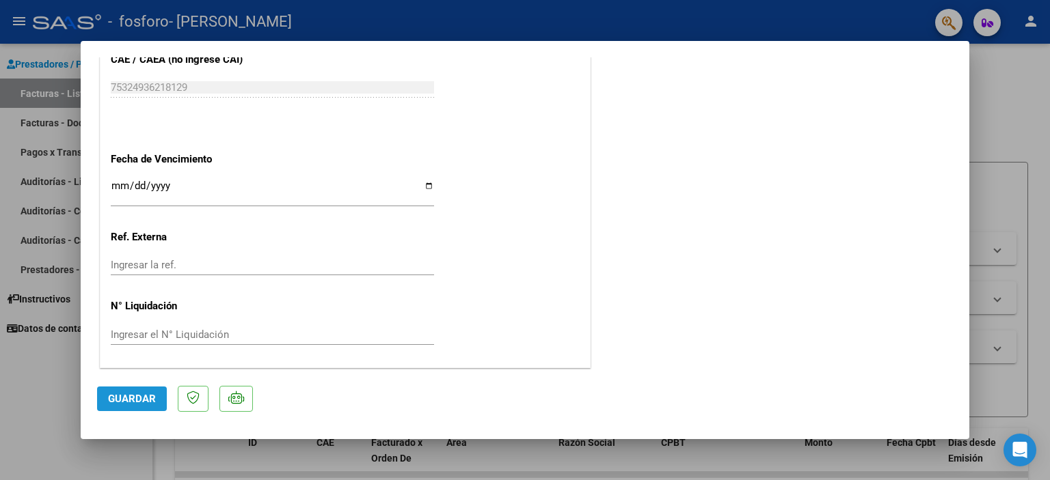
click at [143, 402] on span "Guardar" at bounding box center [132, 399] width 48 height 12
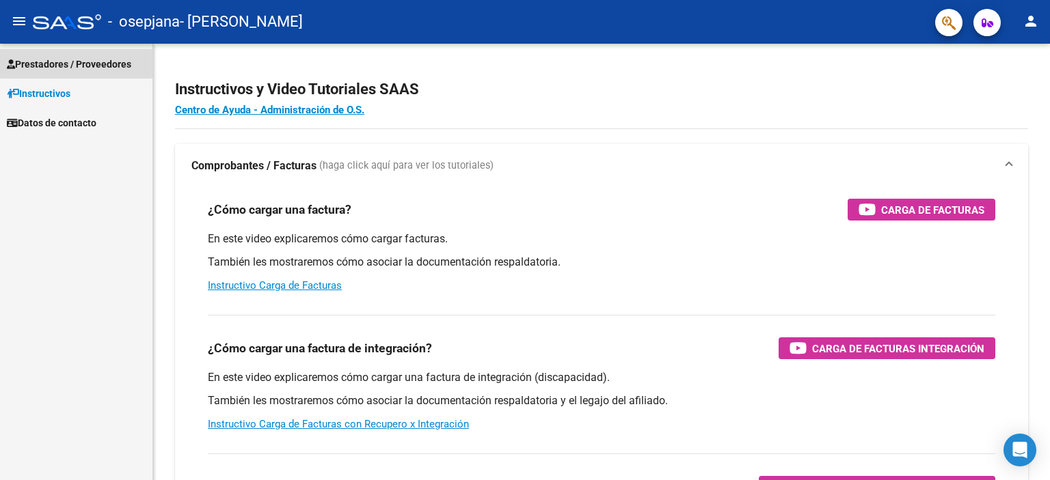
click at [84, 62] on span "Prestadores / Proveedores" at bounding box center [69, 64] width 124 height 15
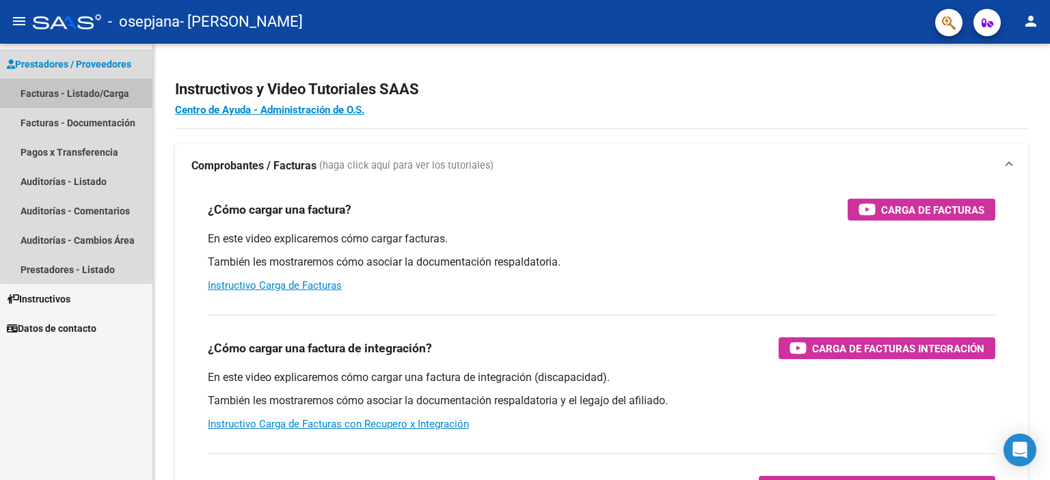
click at [94, 95] on link "Facturas - Listado/Carga" at bounding box center [76, 93] width 152 height 29
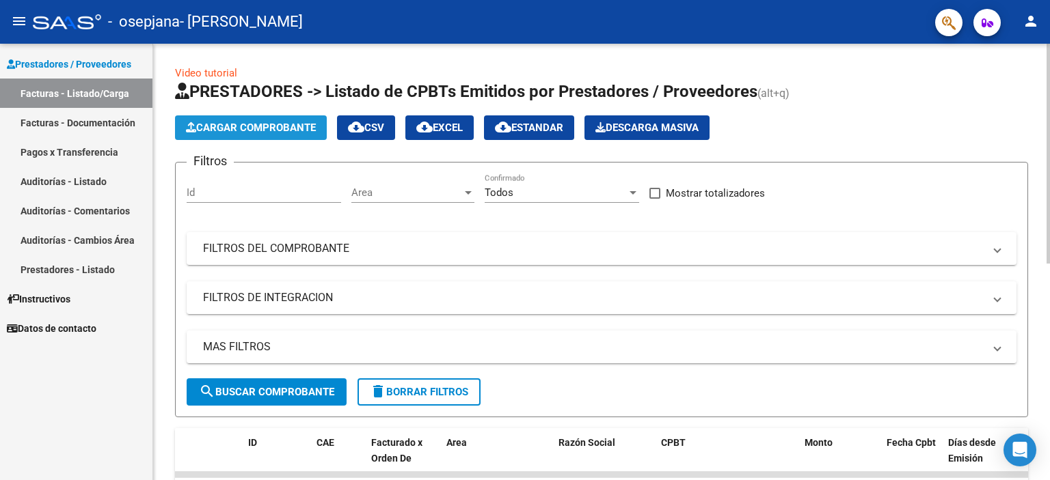
click at [238, 129] on span "Cargar Comprobante" at bounding box center [251, 128] width 130 height 12
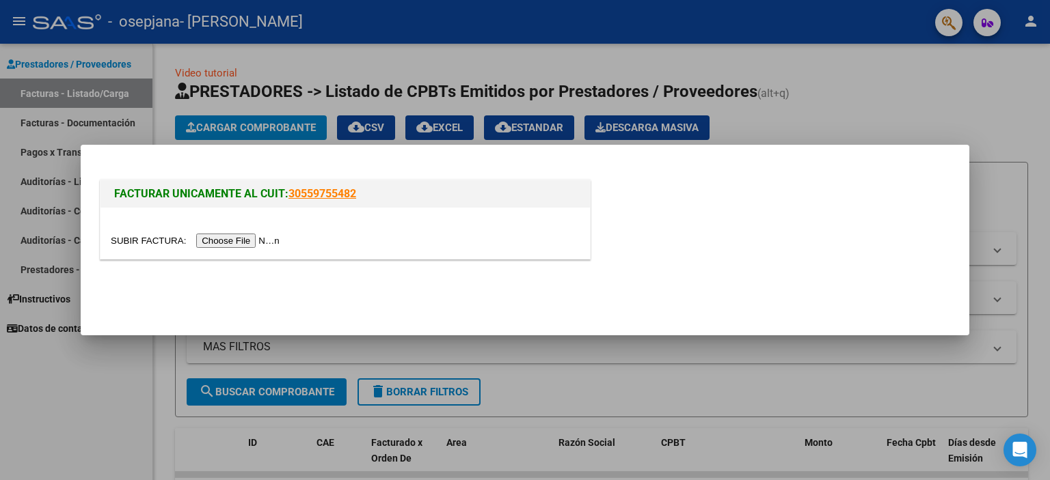
click at [254, 243] on input "file" at bounding box center [197, 241] width 173 height 14
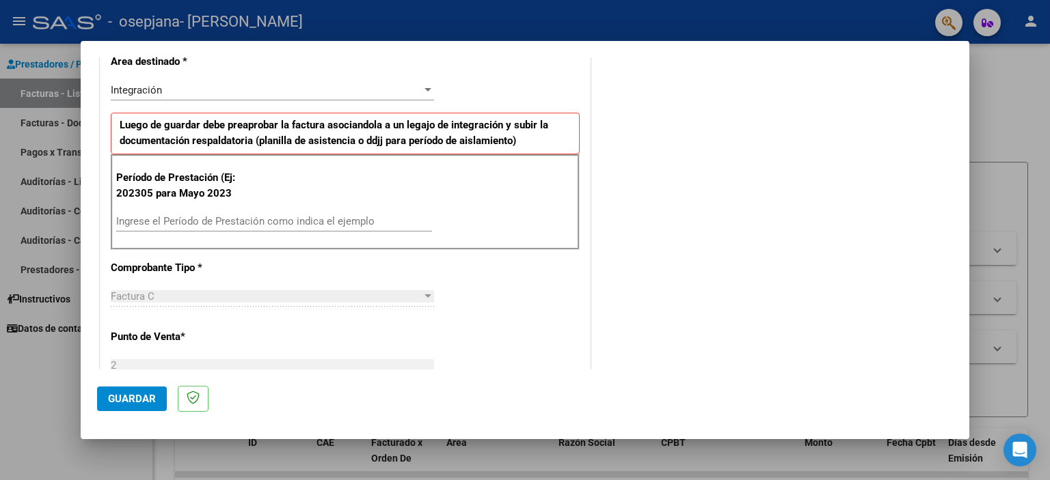
scroll to position [302, 0]
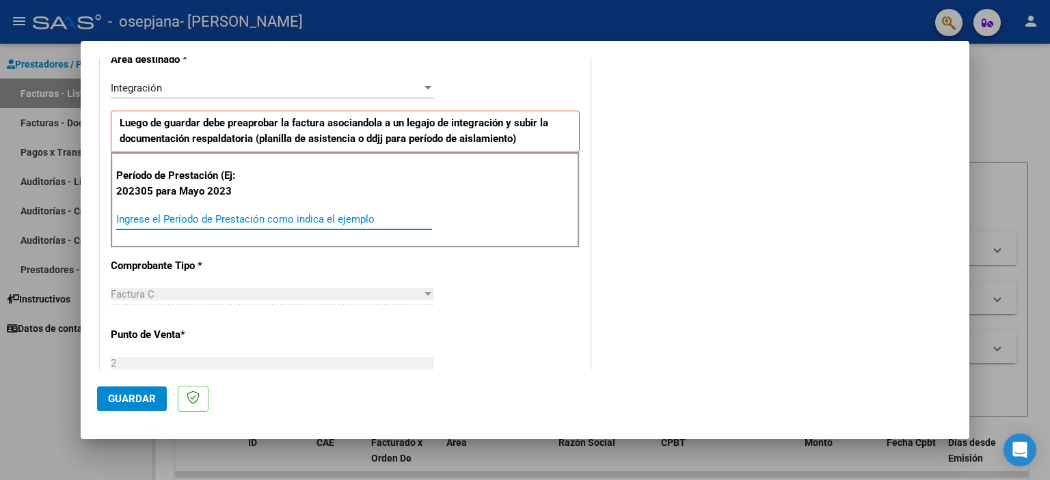
click at [310, 215] on input "Ingrese el Período de Prestación como indica el ejemplo" at bounding box center [274, 219] width 316 height 12
type input "202507"
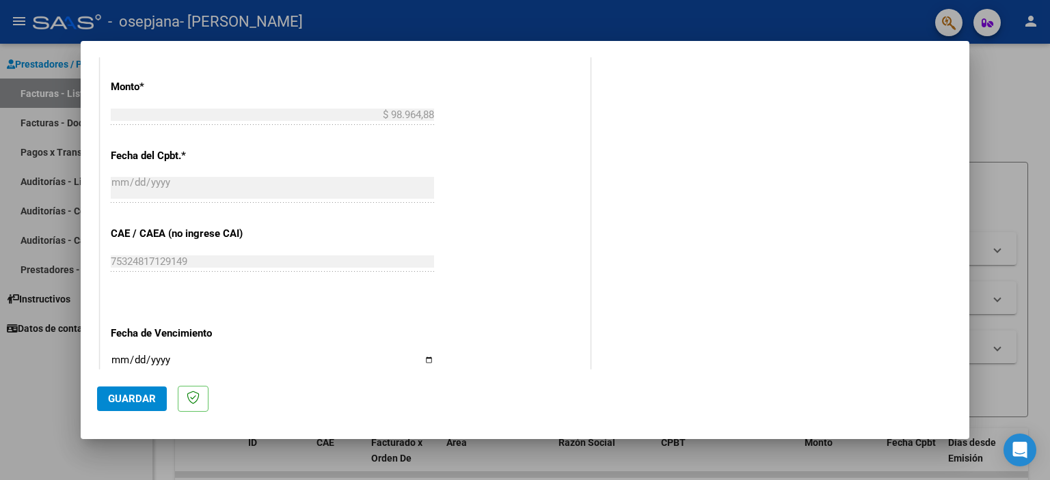
scroll to position [863, 0]
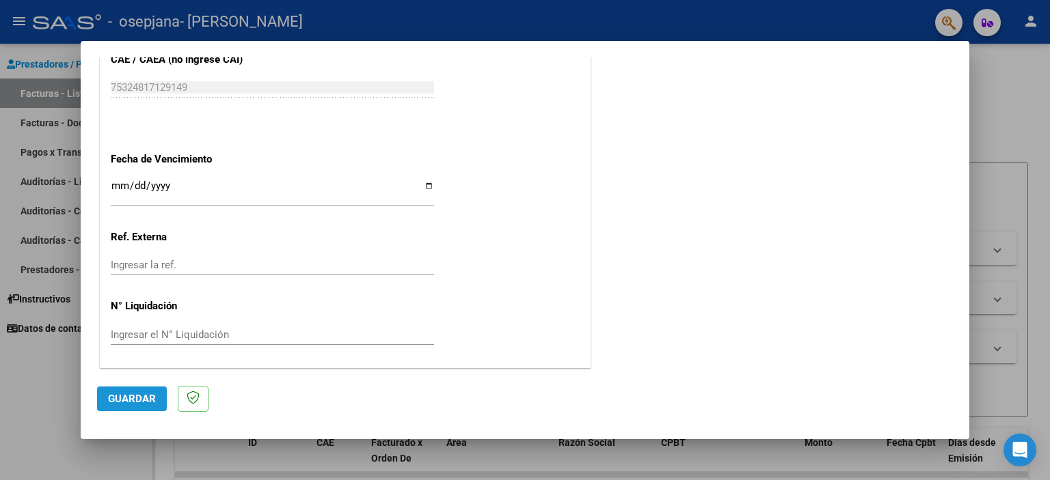
click at [129, 404] on span "Guardar" at bounding box center [132, 399] width 48 height 12
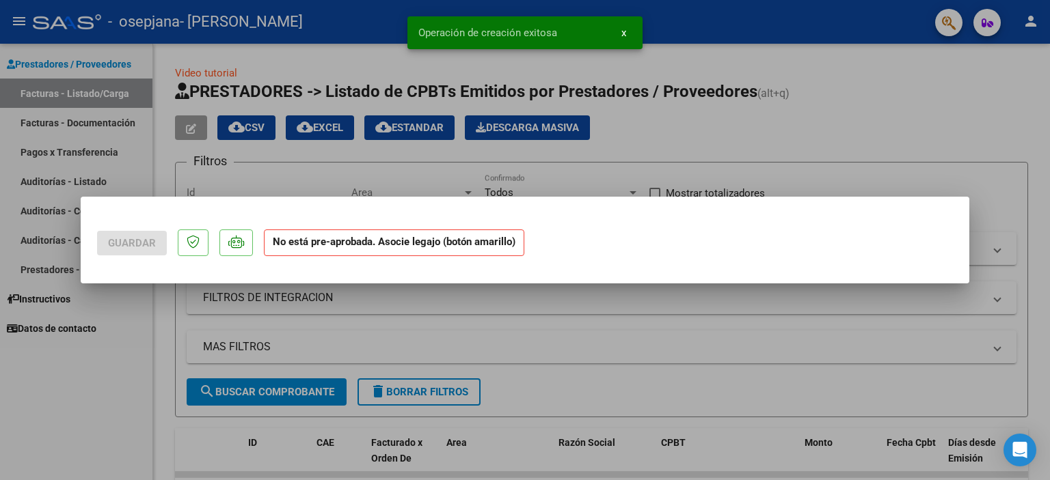
scroll to position [0, 0]
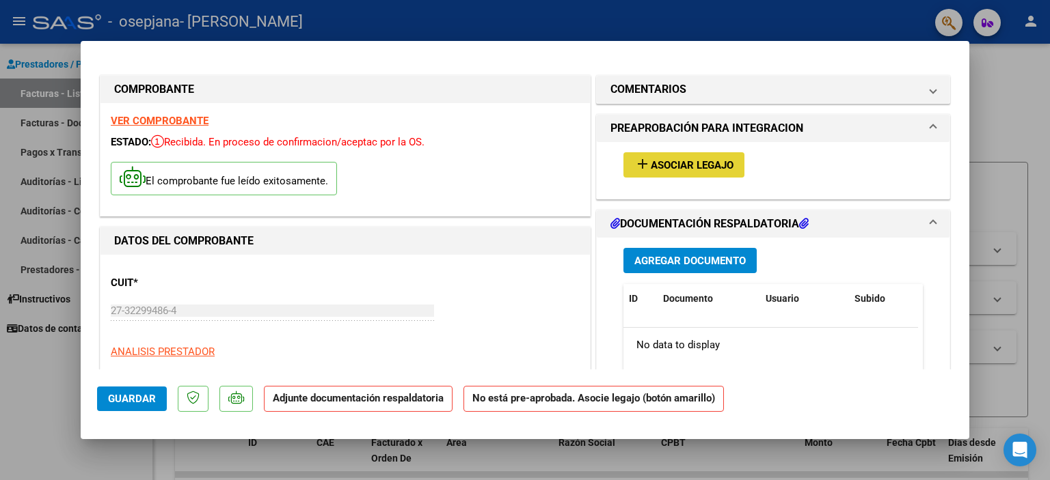
click at [707, 164] on span "Asociar Legajo" at bounding box center [692, 165] width 83 height 12
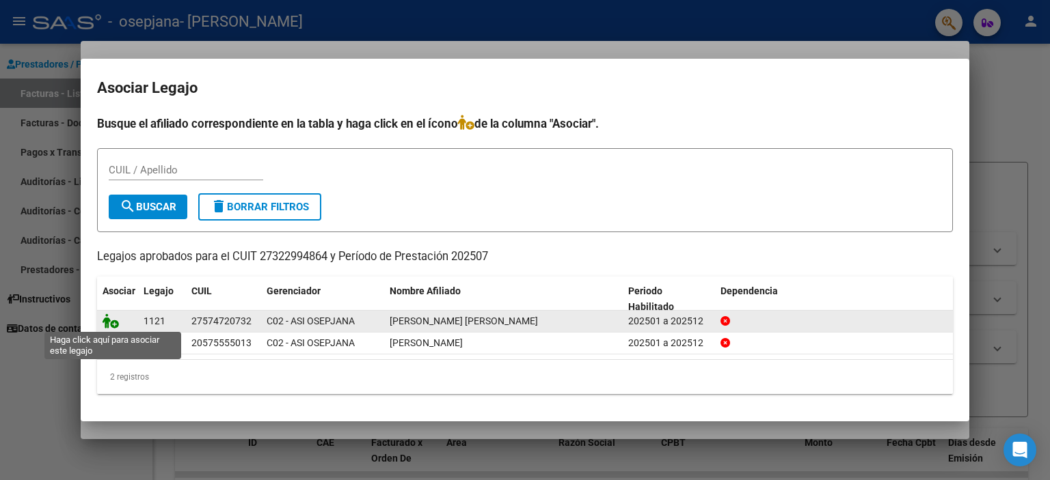
click at [105, 322] on icon at bounding box center [110, 321] width 16 height 15
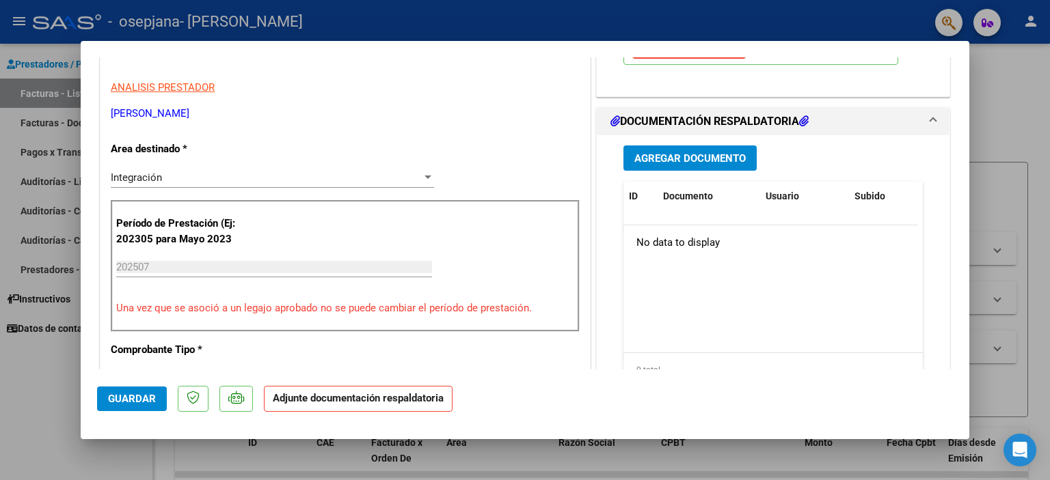
scroll to position [273, 0]
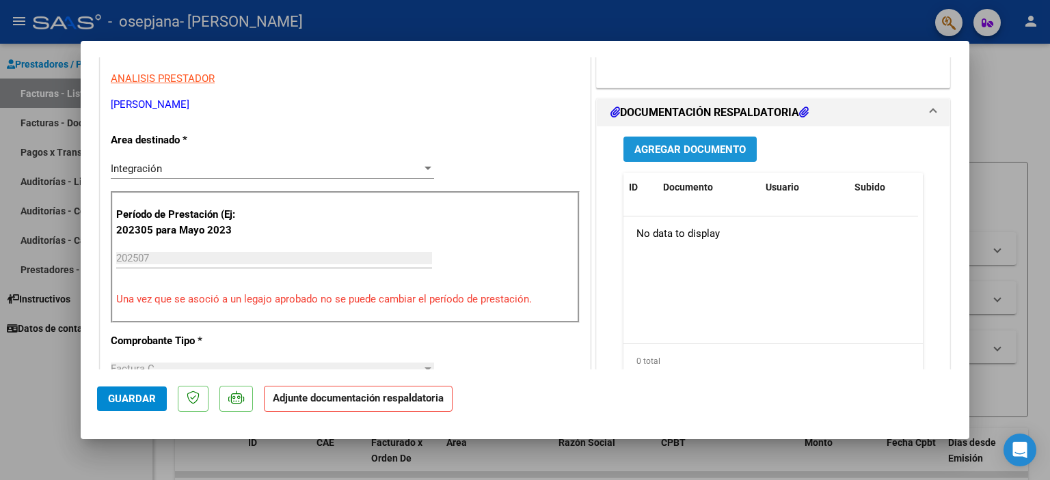
click at [702, 150] on span "Agregar Documento" at bounding box center [689, 149] width 111 height 12
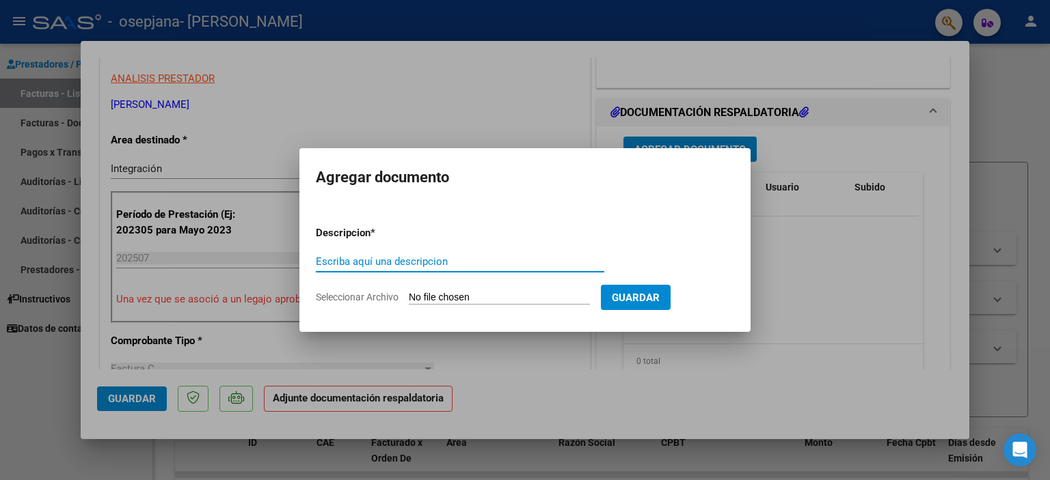
click at [449, 261] on input "Escriba aquí una descripcion" at bounding box center [460, 262] width 288 height 12
type input "planilla asistencia"
click at [467, 297] on input "Seleccionar Archivo" at bounding box center [499, 298] width 181 height 13
type input "C:\fakepath\WhatsApp Image [DATE] 21.31.35.jpeg"
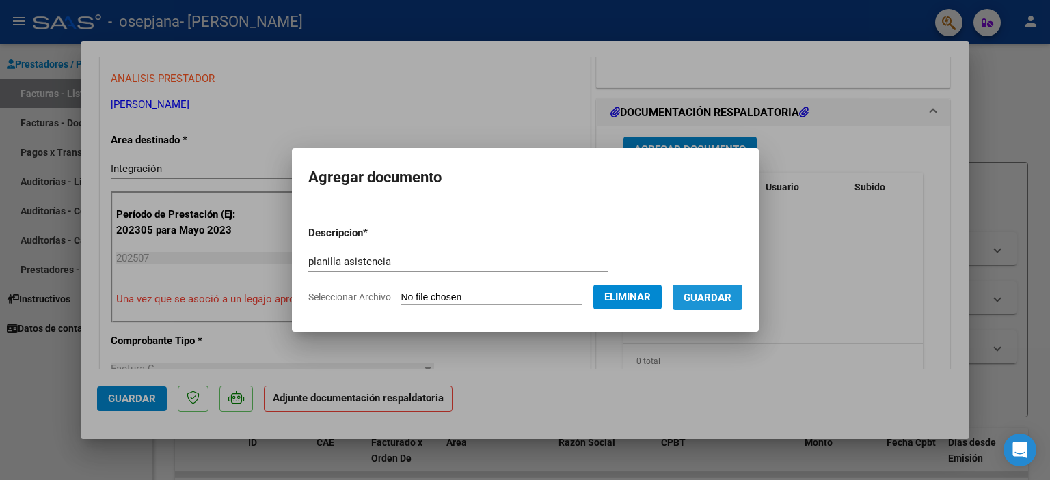
click at [709, 299] on span "Guardar" at bounding box center [707, 298] width 48 height 12
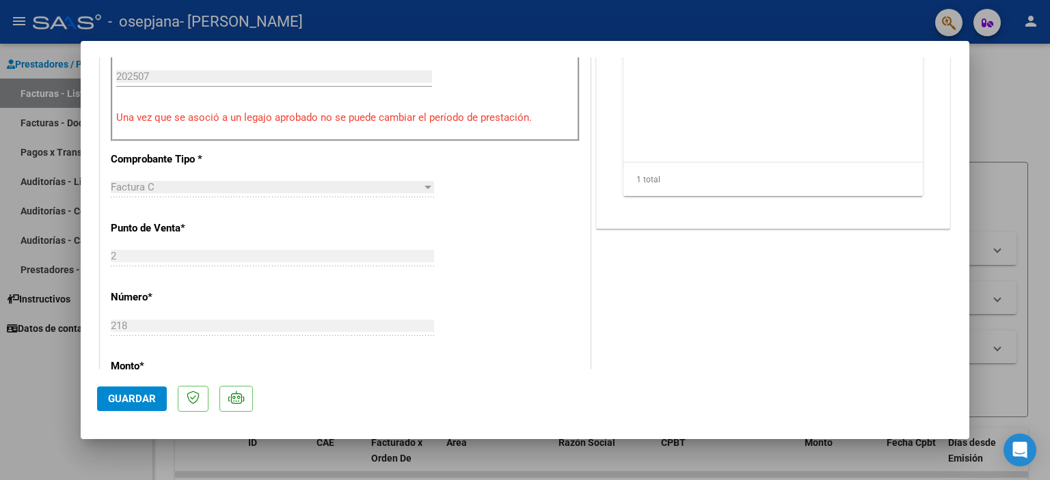
scroll to position [474, 0]
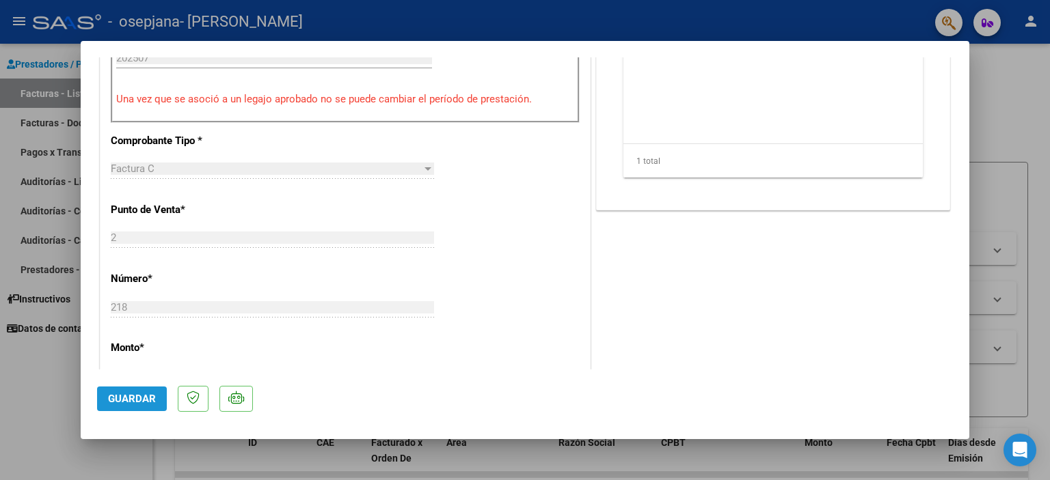
click at [137, 403] on span "Guardar" at bounding box center [132, 399] width 48 height 12
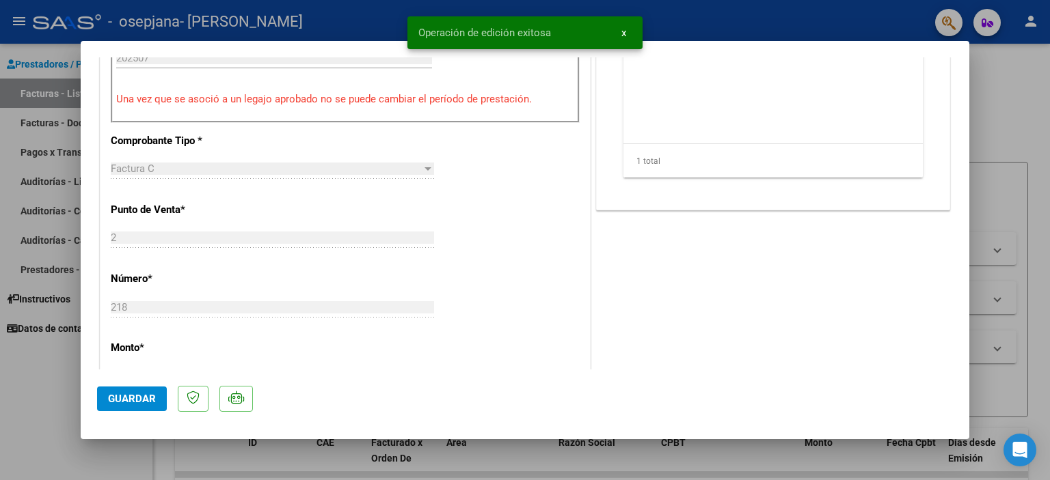
click at [1013, 75] on div at bounding box center [525, 240] width 1050 height 480
type input "$ 0,00"
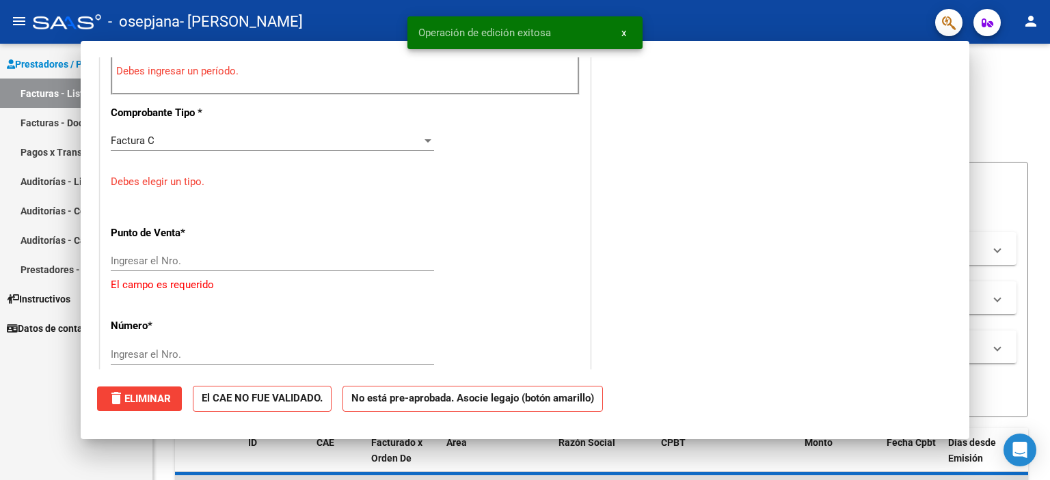
scroll to position [446, 0]
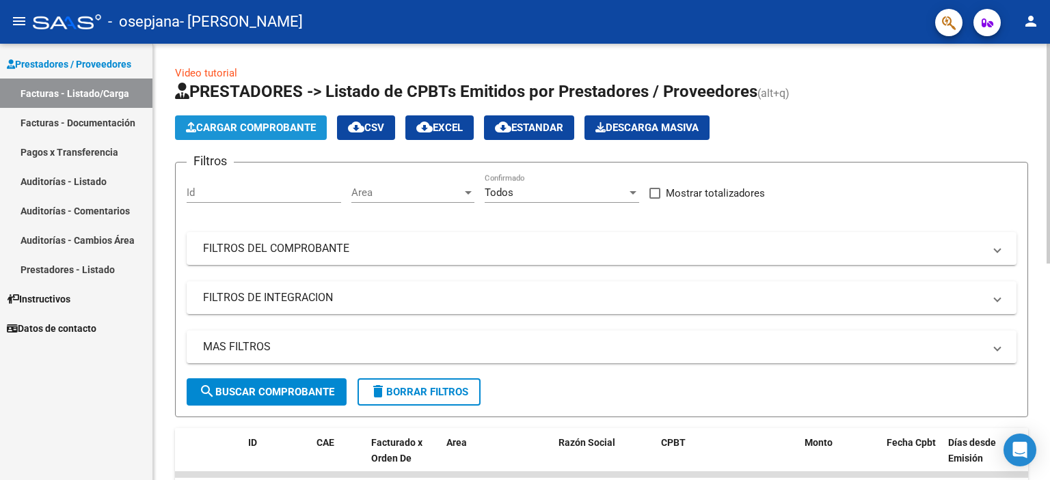
click at [292, 123] on span "Cargar Comprobante" at bounding box center [251, 128] width 130 height 12
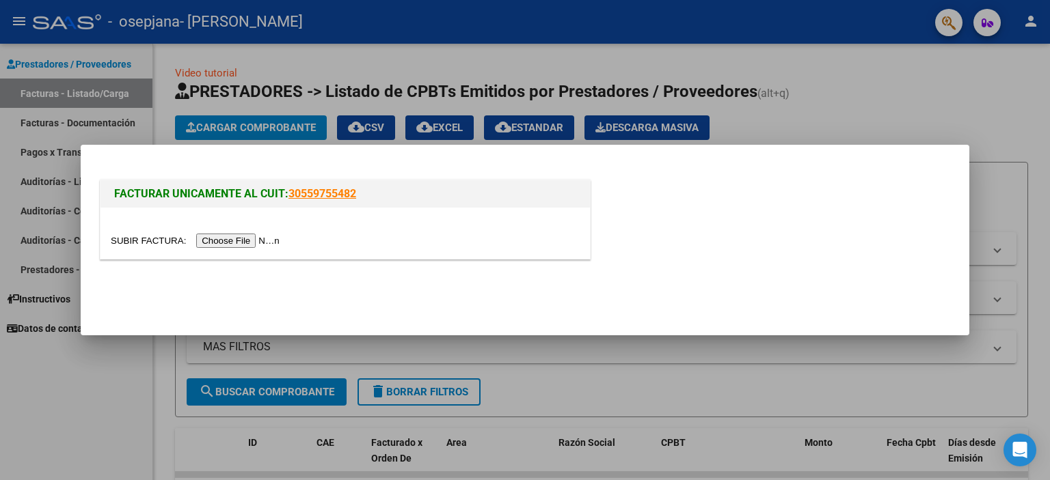
click at [269, 242] on input "file" at bounding box center [197, 241] width 173 height 14
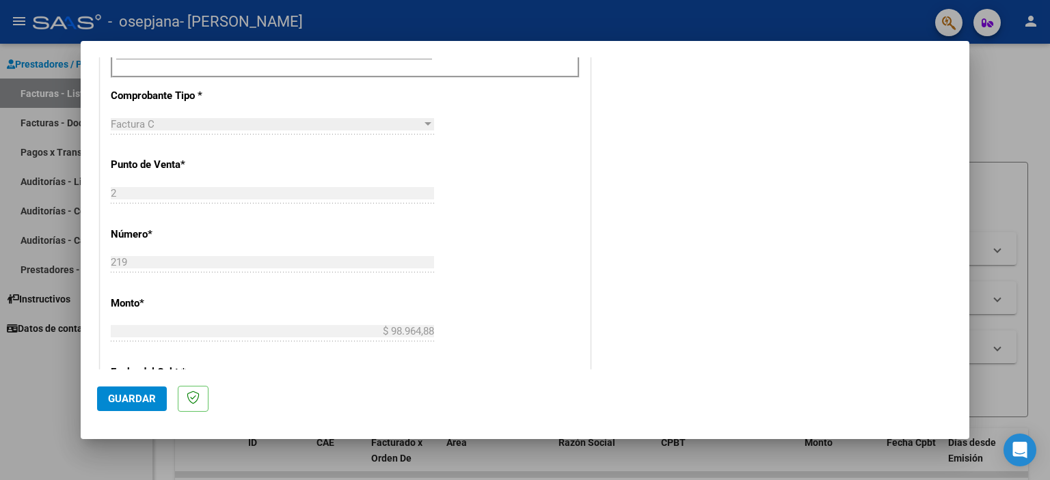
scroll to position [517, 0]
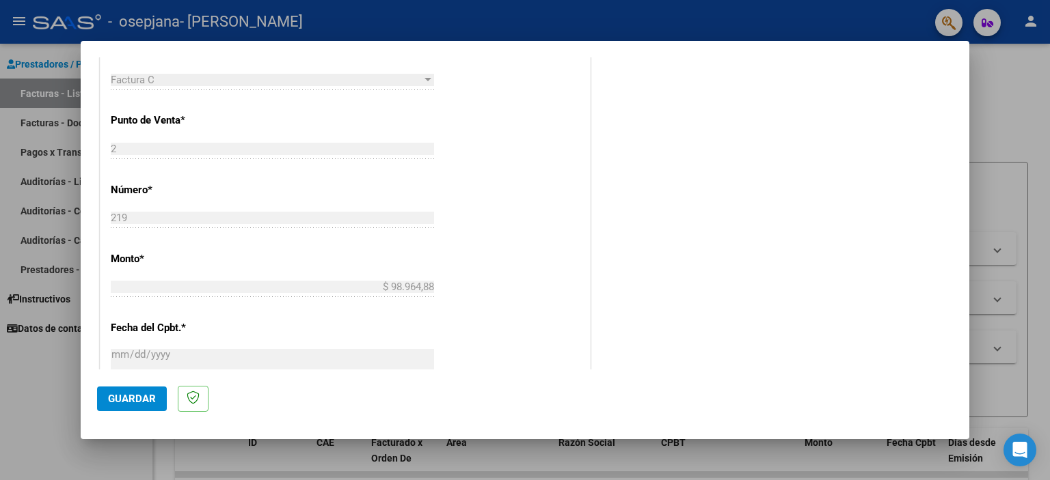
drag, startPoint x: 956, startPoint y: 264, endPoint x: 954, endPoint y: 238, distance: 26.0
click at [954, 238] on mat-dialog-content "COMPROBANTE VER COMPROBANTE El comprobante fue leído exitosamente. DATOS DEL CO…" at bounding box center [525, 213] width 888 height 312
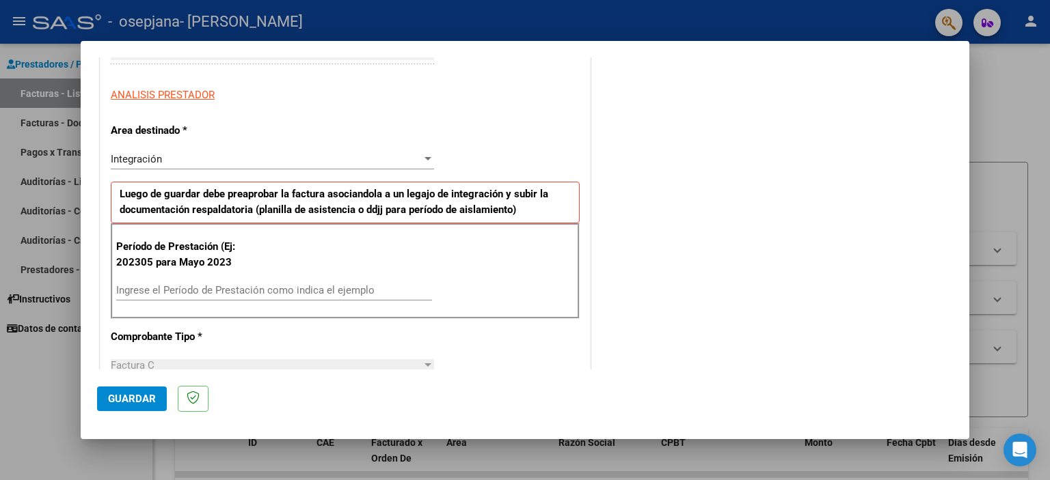
scroll to position [245, 0]
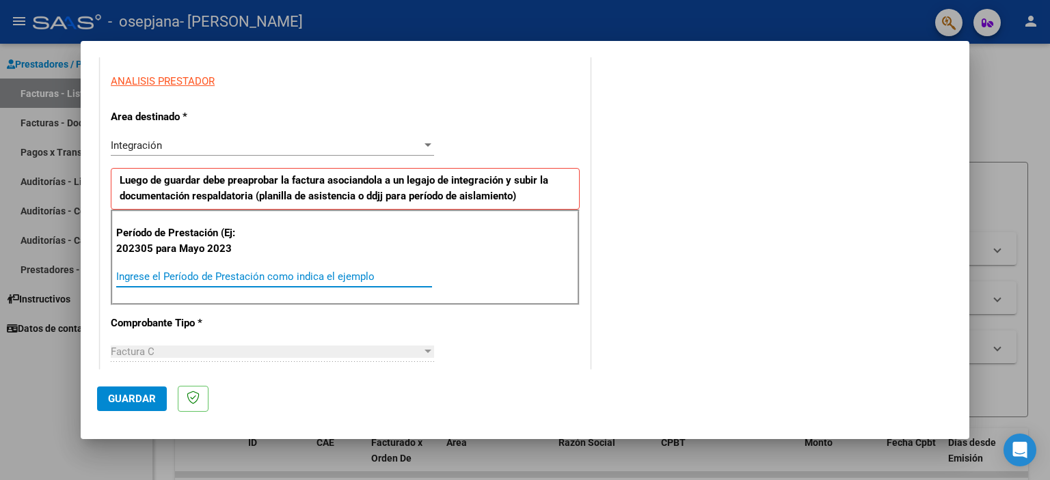
click at [313, 275] on input "Ingrese el Período de Prestación como indica el ejemplo" at bounding box center [274, 277] width 316 height 12
type input "202507"
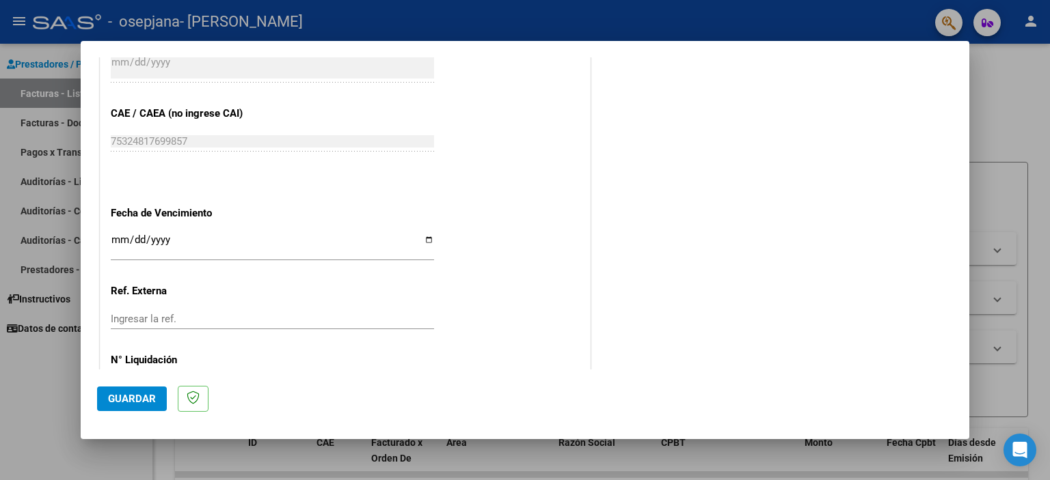
scroll to position [863, 0]
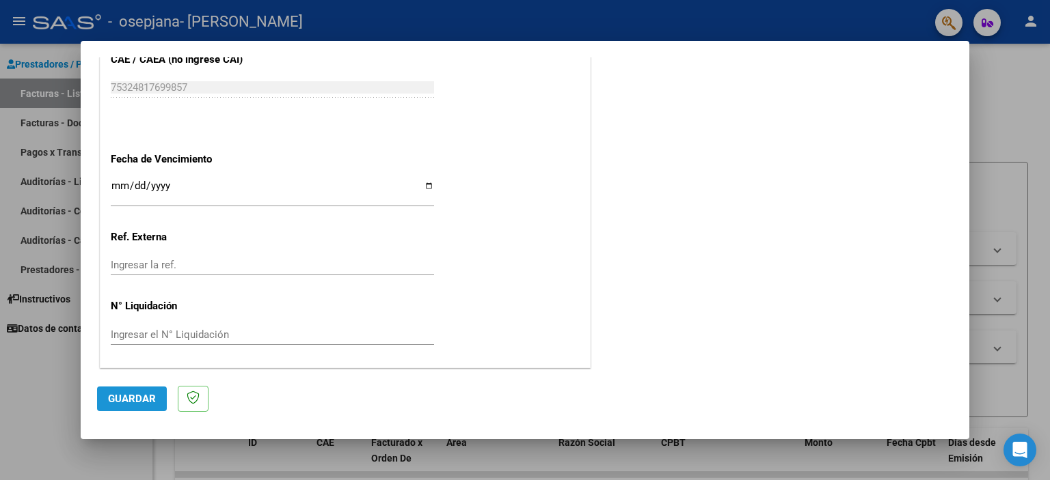
click at [137, 400] on span "Guardar" at bounding box center [132, 399] width 48 height 12
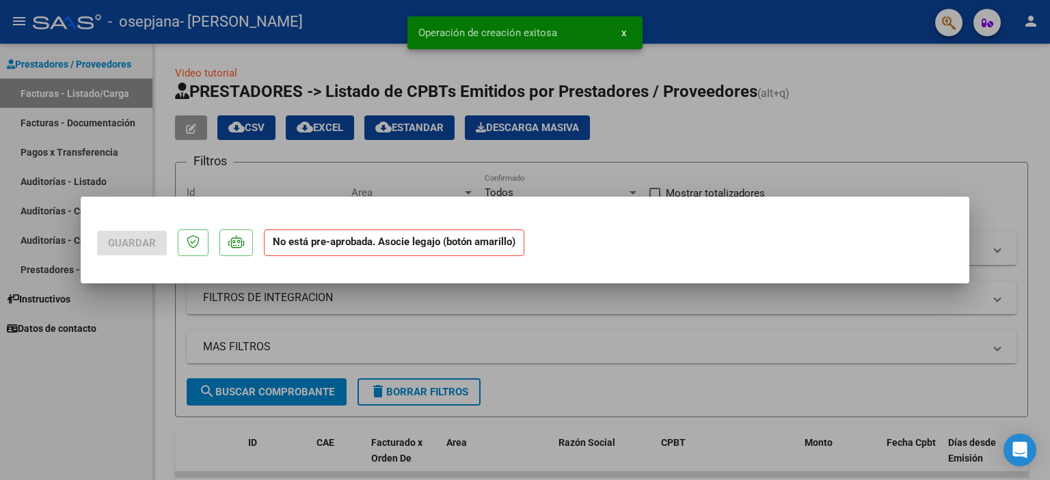
scroll to position [0, 0]
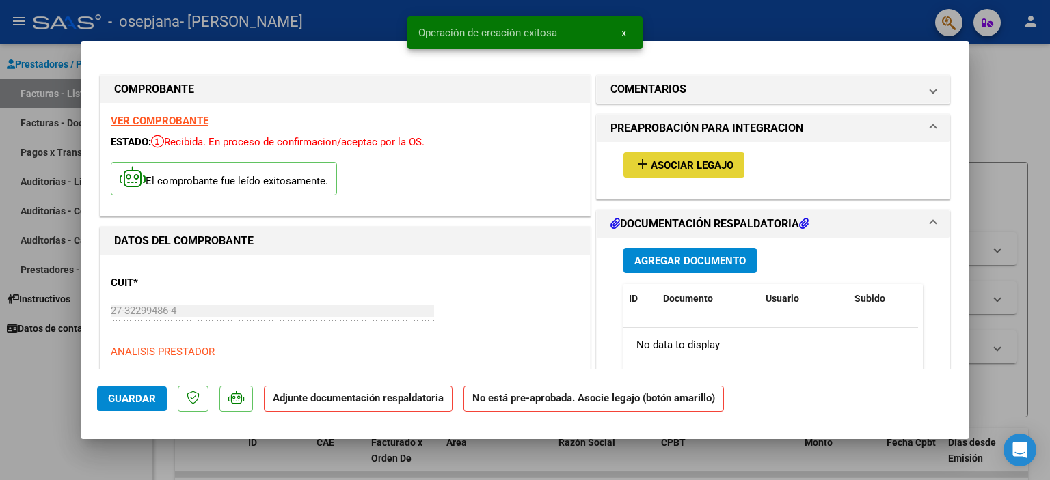
click at [711, 167] on span "Asociar Legajo" at bounding box center [692, 165] width 83 height 12
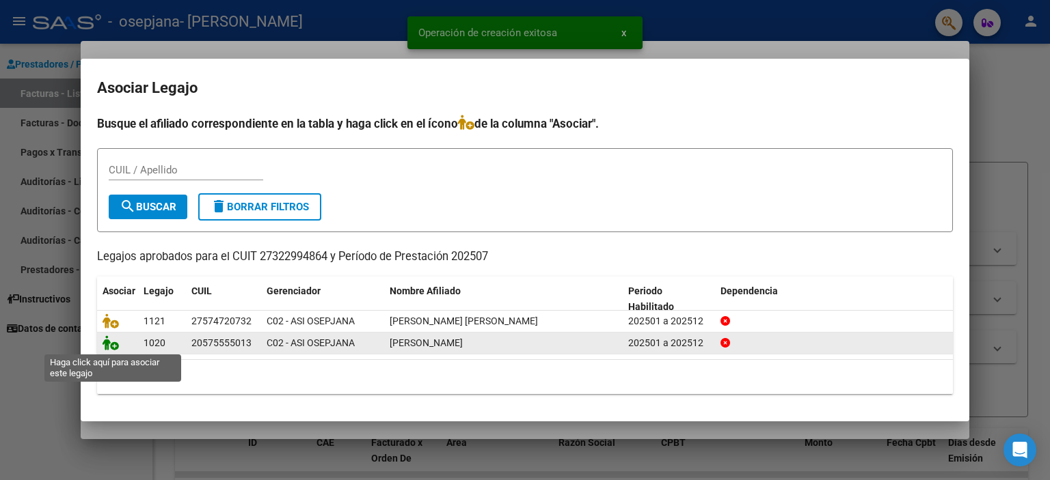
click at [109, 342] on icon at bounding box center [110, 343] width 16 height 15
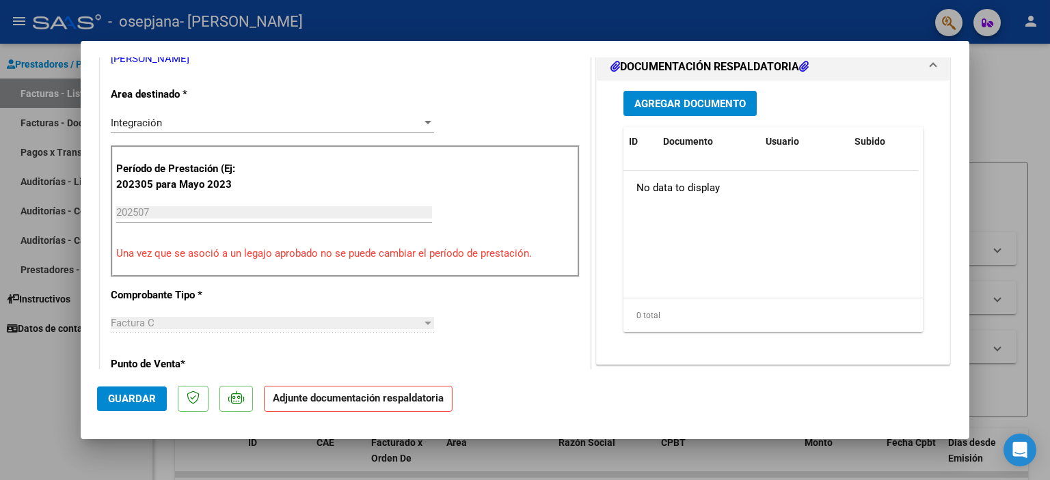
scroll to position [344, 0]
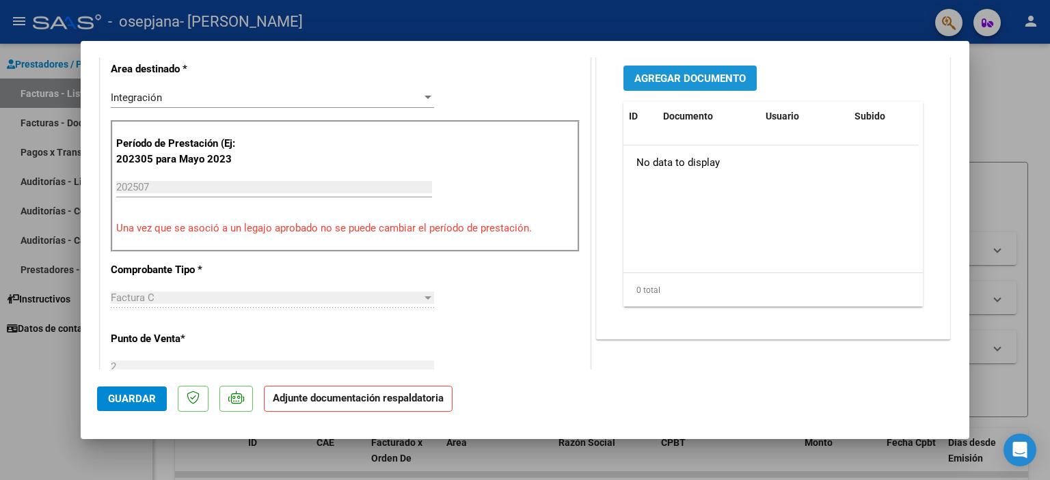
click at [692, 81] on span "Agregar Documento" at bounding box center [689, 78] width 111 height 12
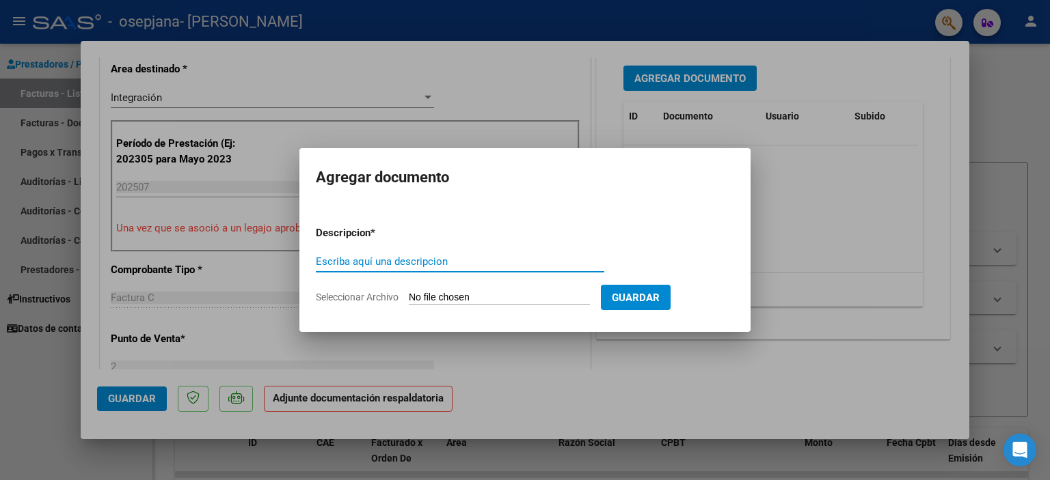
click at [448, 257] on input "Escriba aquí una descripcion" at bounding box center [460, 262] width 288 height 12
type input "planilla asistencia"
click at [456, 300] on input "Seleccionar Archivo" at bounding box center [499, 298] width 181 height 13
type input "C:\fakepath\WhatsApp Image [DATE] 21.36.33.jpeg"
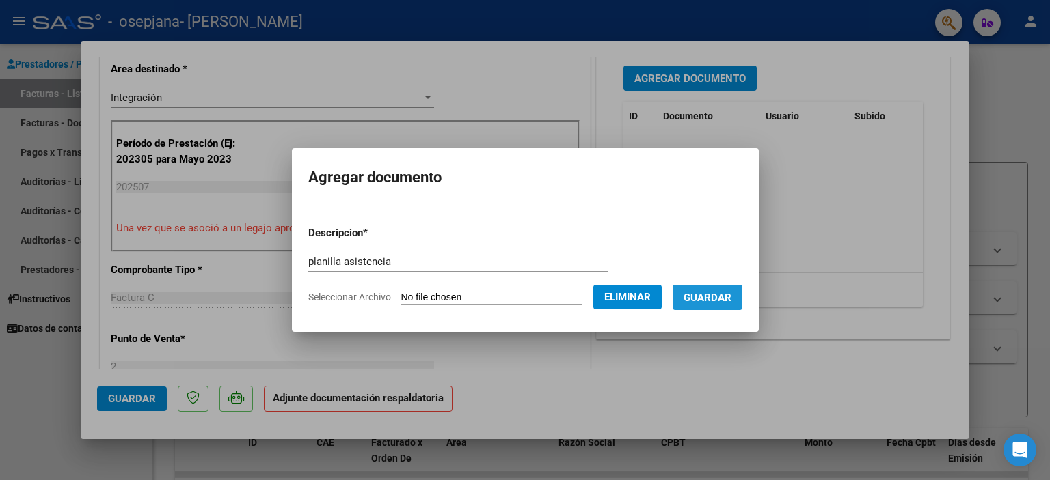
click at [720, 298] on span "Guardar" at bounding box center [707, 298] width 48 height 12
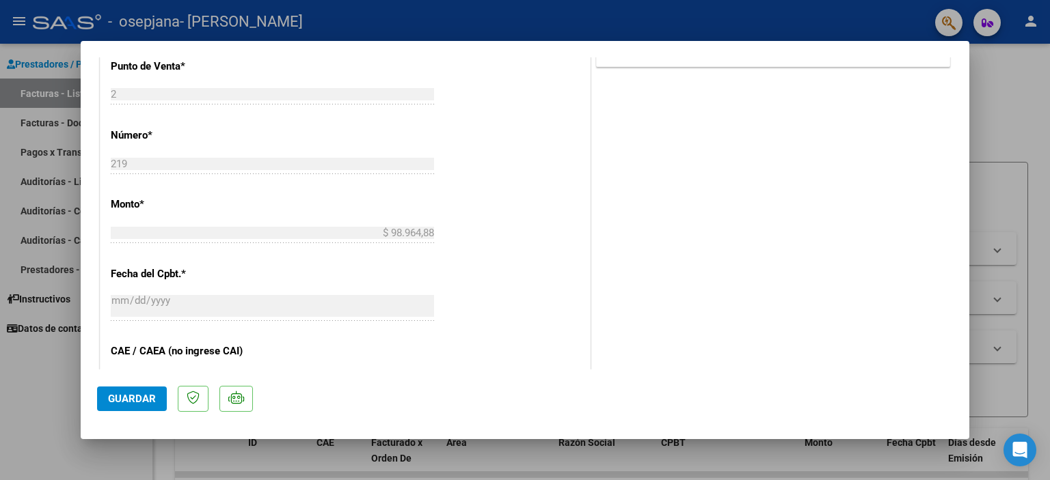
scroll to position [890, 0]
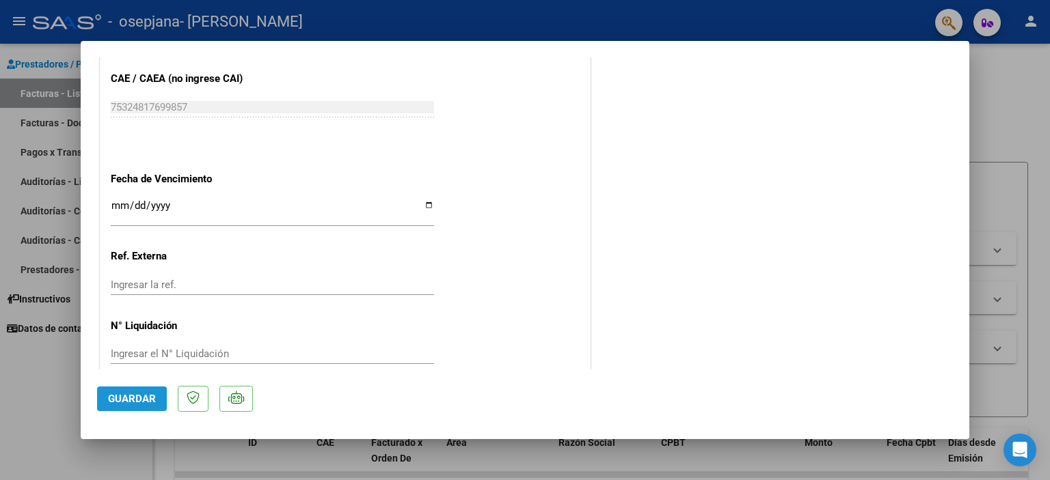
click at [140, 393] on span "Guardar" at bounding box center [132, 399] width 48 height 12
